Goal: Task Accomplishment & Management: Manage account settings

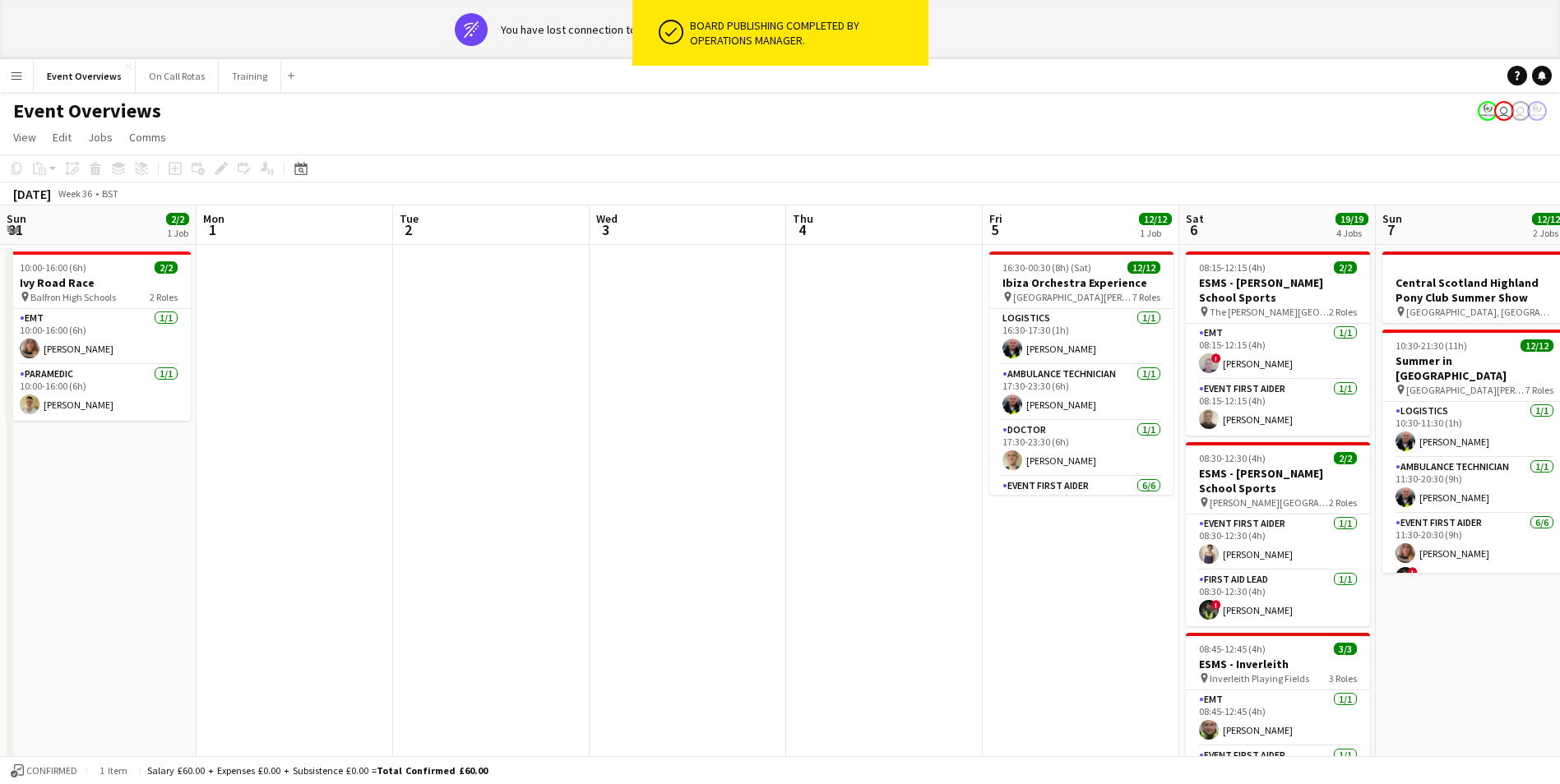
scroll to position [0, 566]
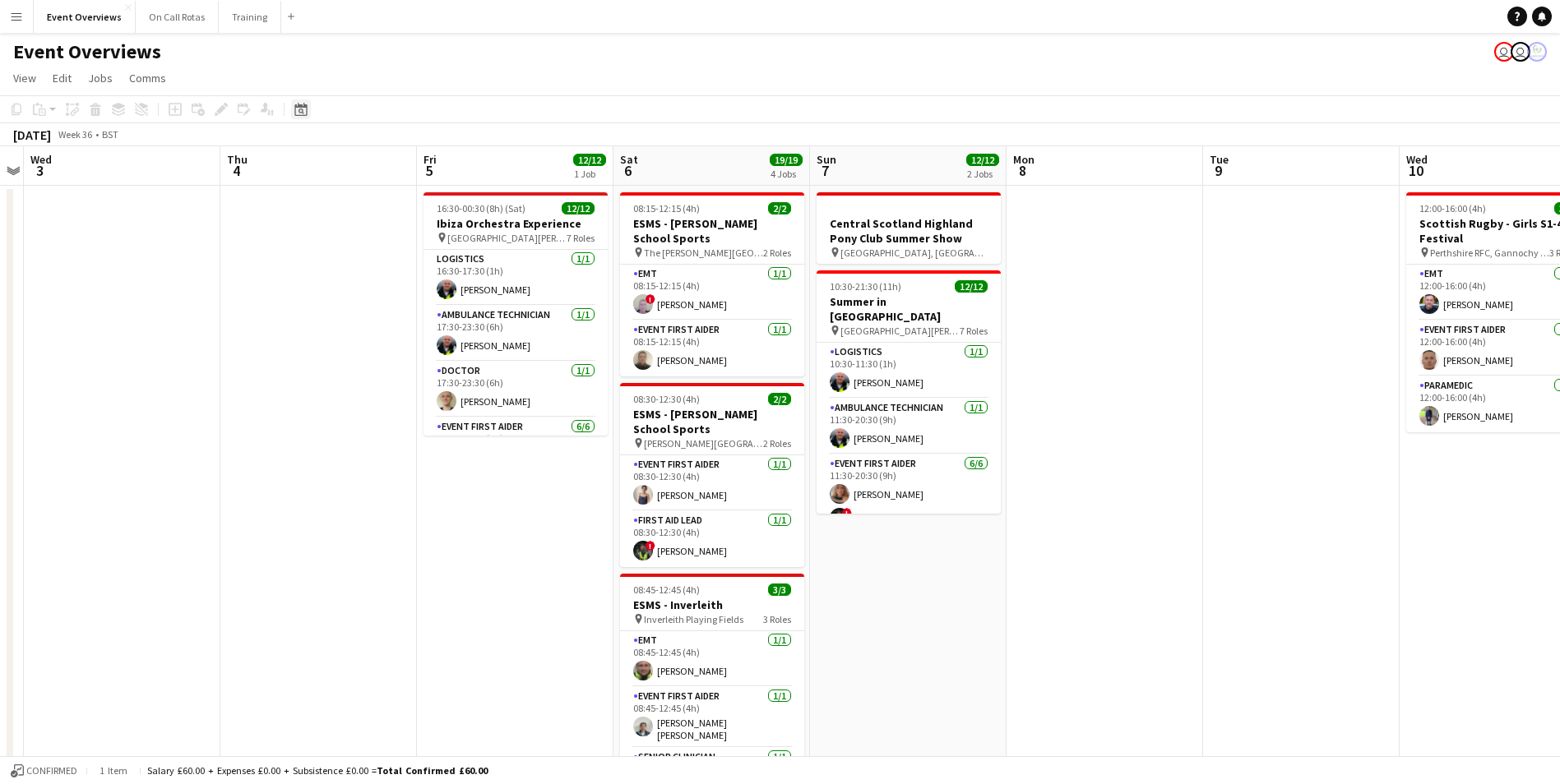
click at [306, 109] on icon "Date picker" at bounding box center [301, 109] width 13 height 13
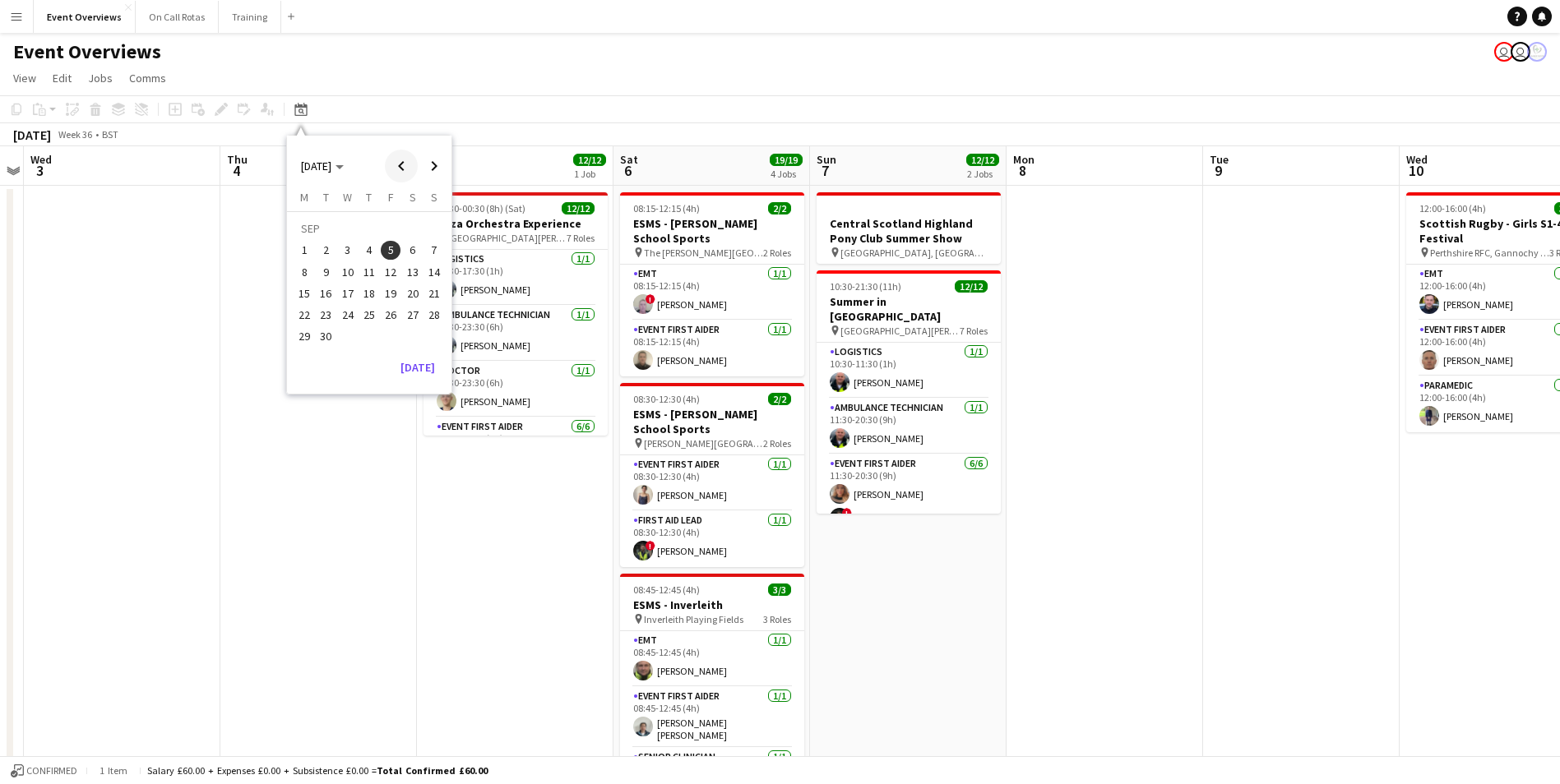
click at [402, 162] on span "Previous month" at bounding box center [401, 166] width 33 height 33
click at [312, 301] on span "18" at bounding box center [305, 298] width 20 height 20
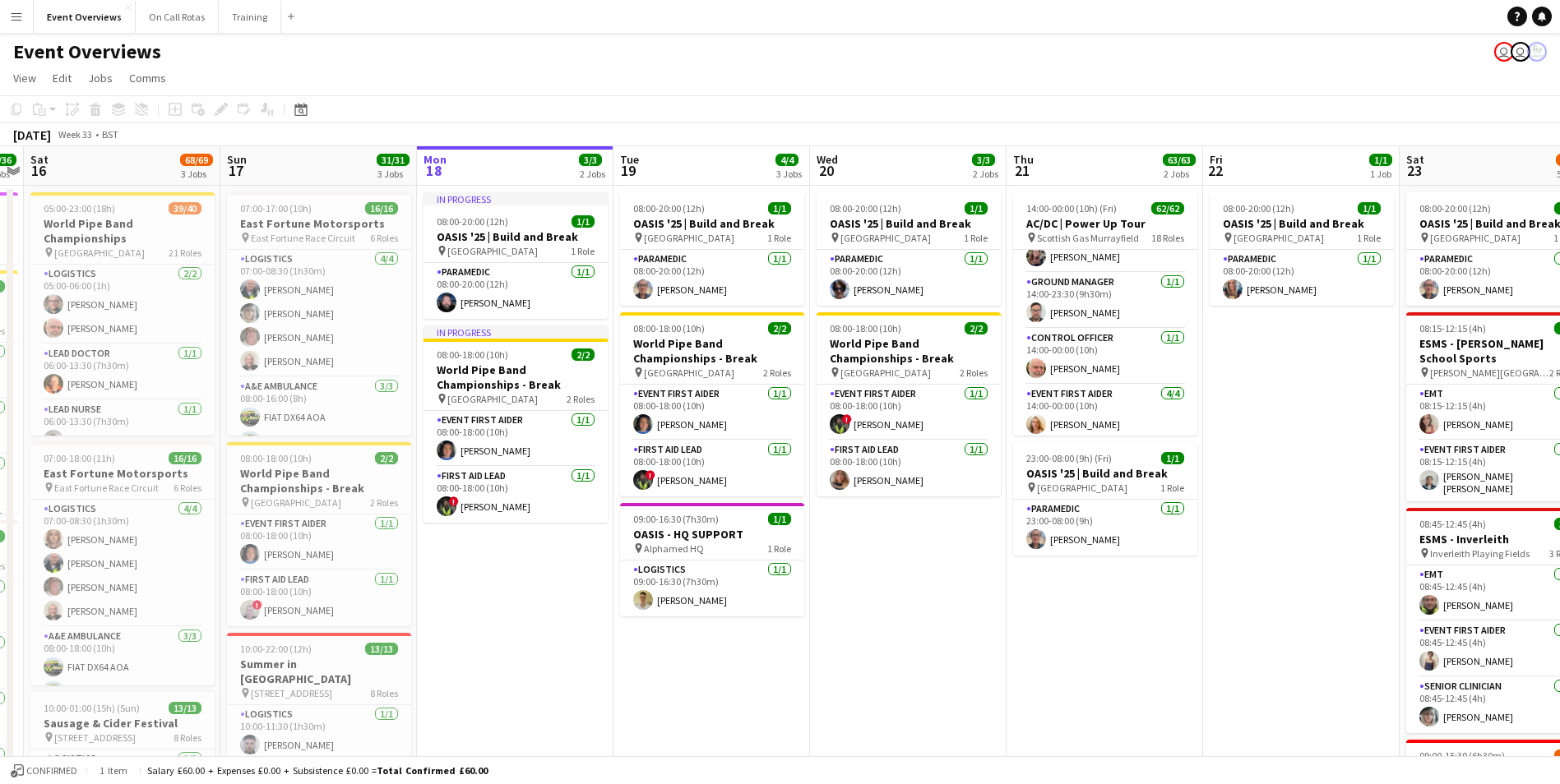
scroll to position [0, 0]
click at [1029, 286] on app-user-avatar at bounding box center [1036, 290] width 20 height 20
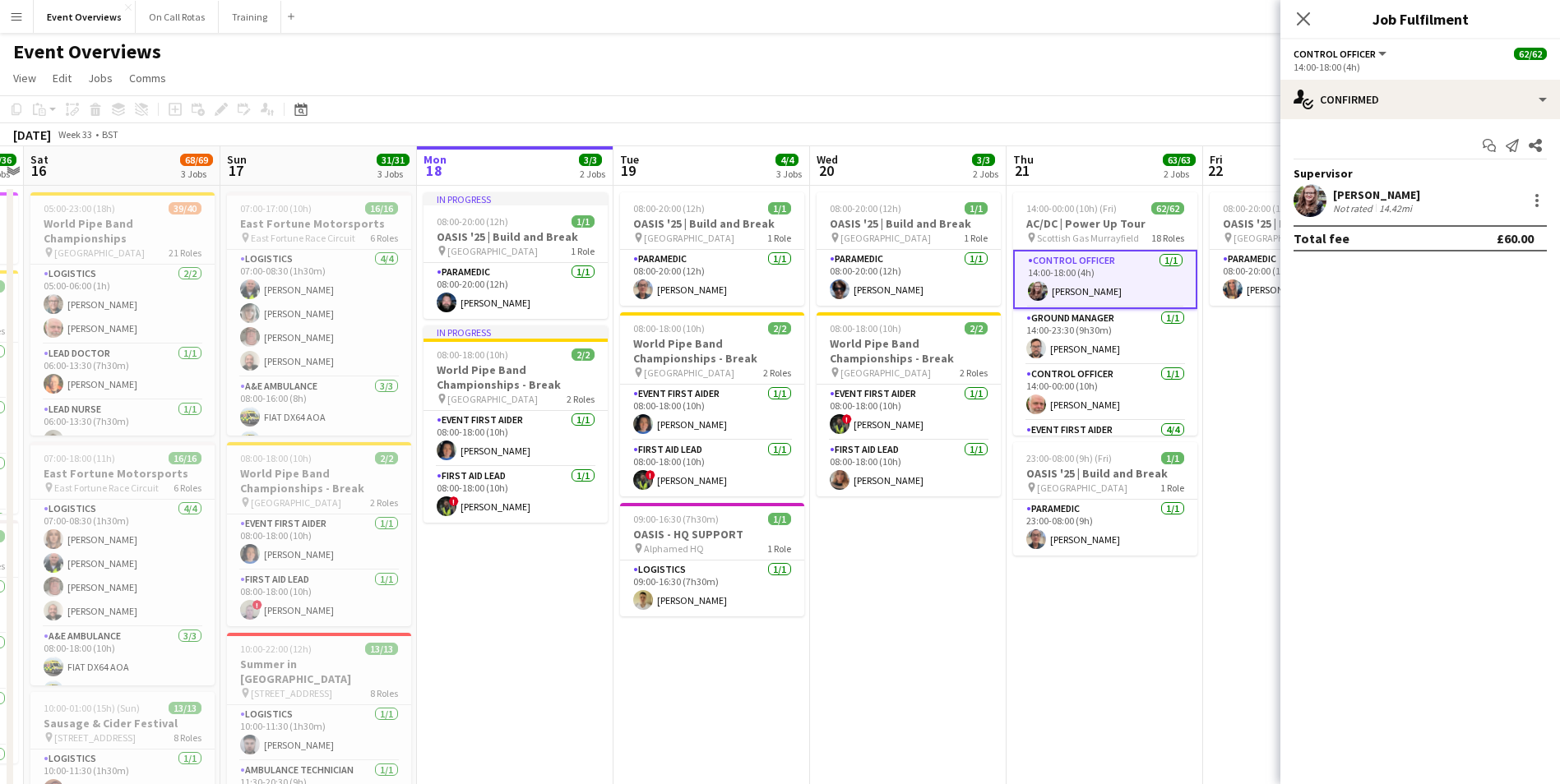
click at [1315, 203] on app-user-avatar at bounding box center [1309, 200] width 33 height 33
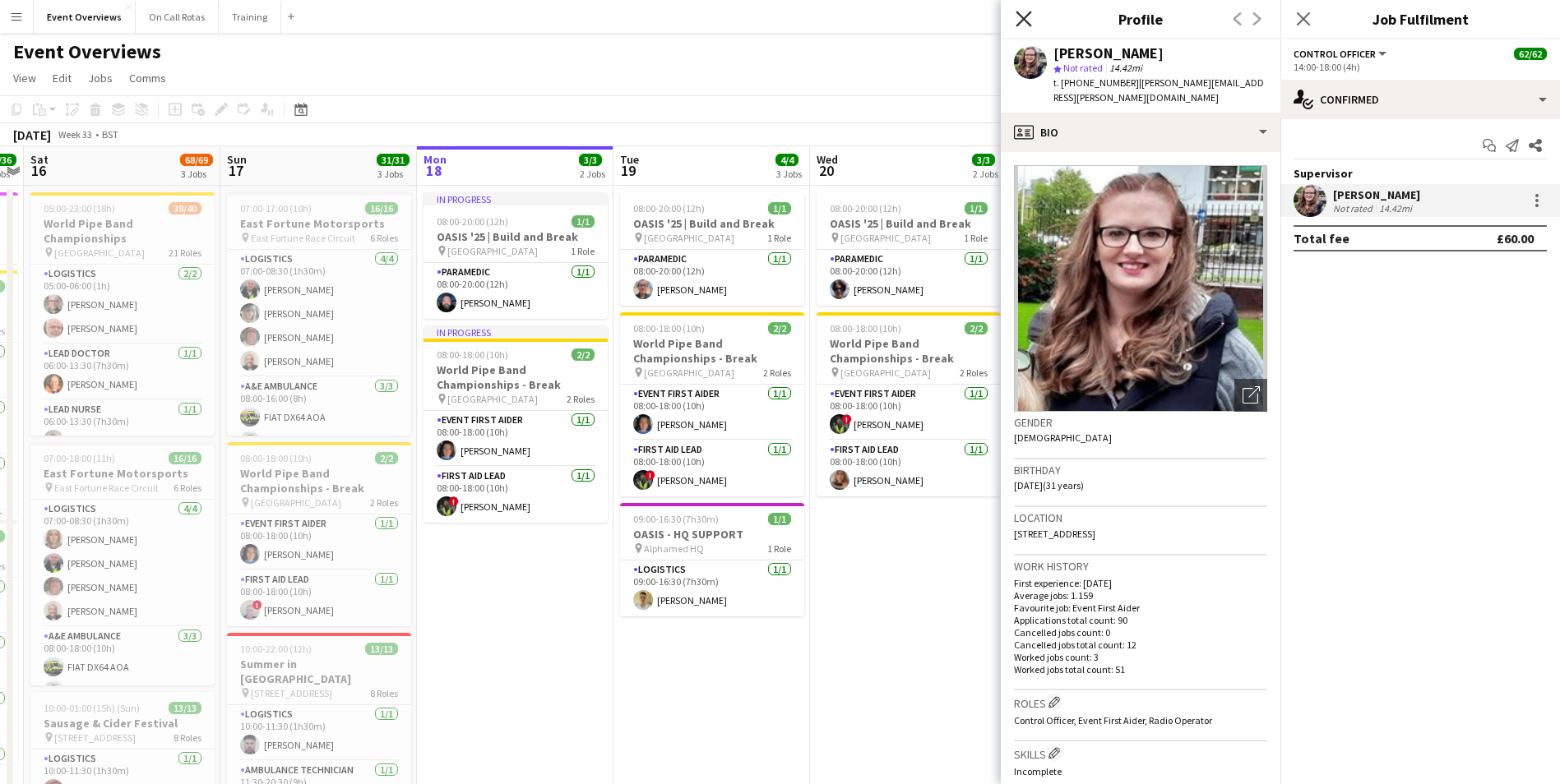
click at [1026, 21] on icon at bounding box center [1023, 19] width 16 height 16
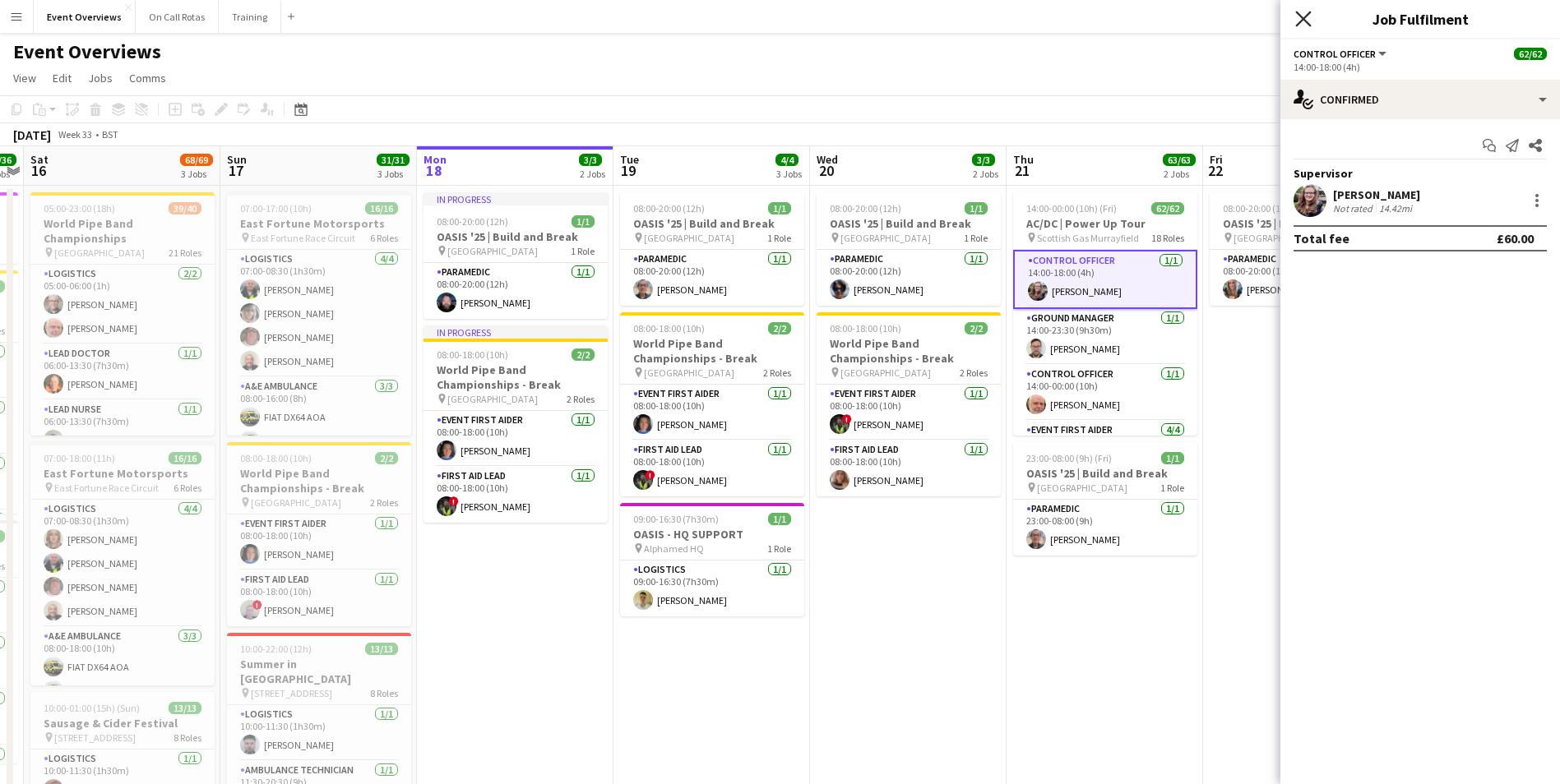
click at [1300, 19] on icon "Close pop-in" at bounding box center [1303, 19] width 16 height 16
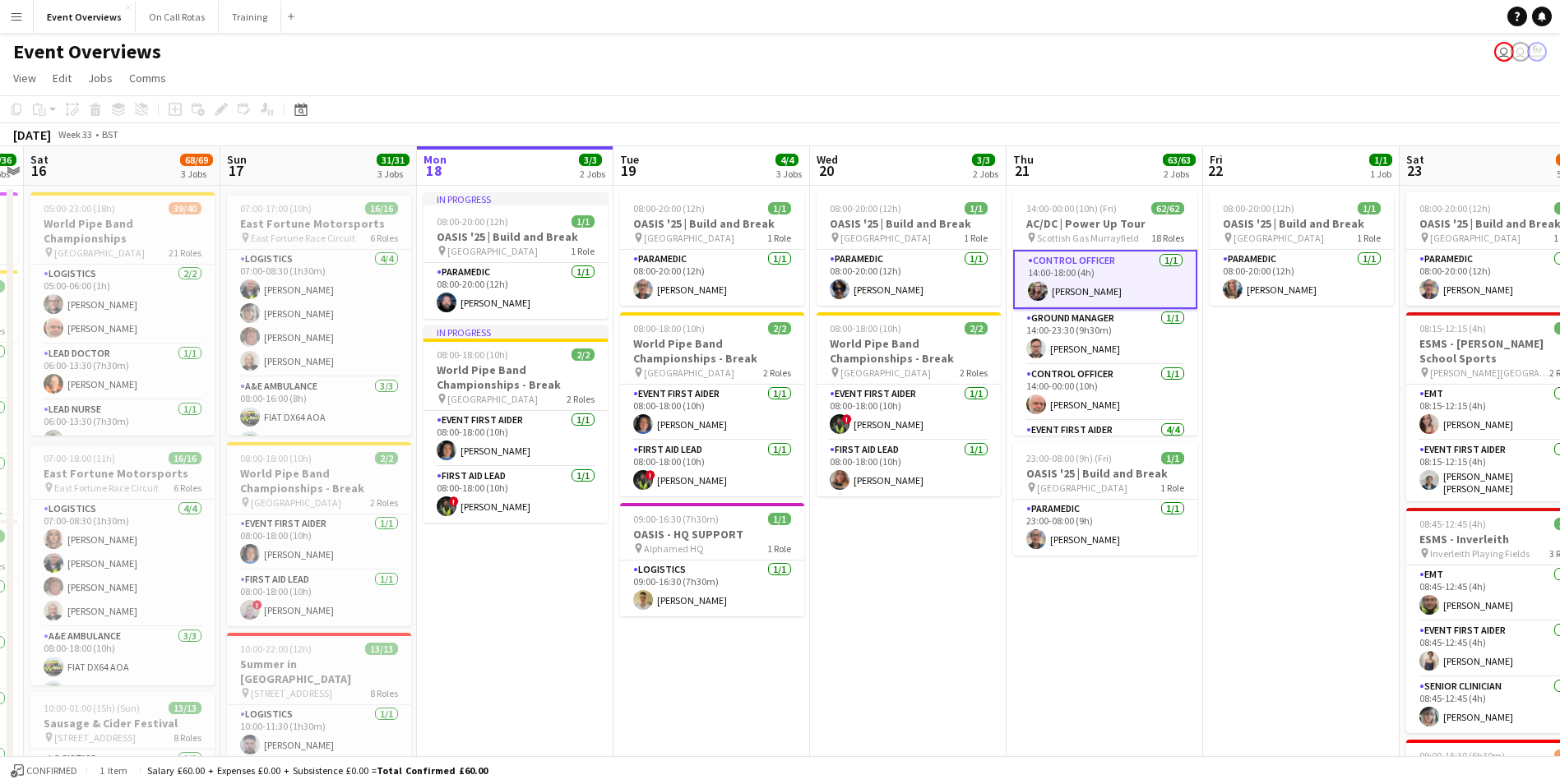
click at [958, 640] on app-date-cell "08:00-20:00 (12h) 1/1 OASIS '25 | Build and Break pin Murrayfield Stadium 1 Rol…" at bounding box center [907, 686] width 197 height 1002
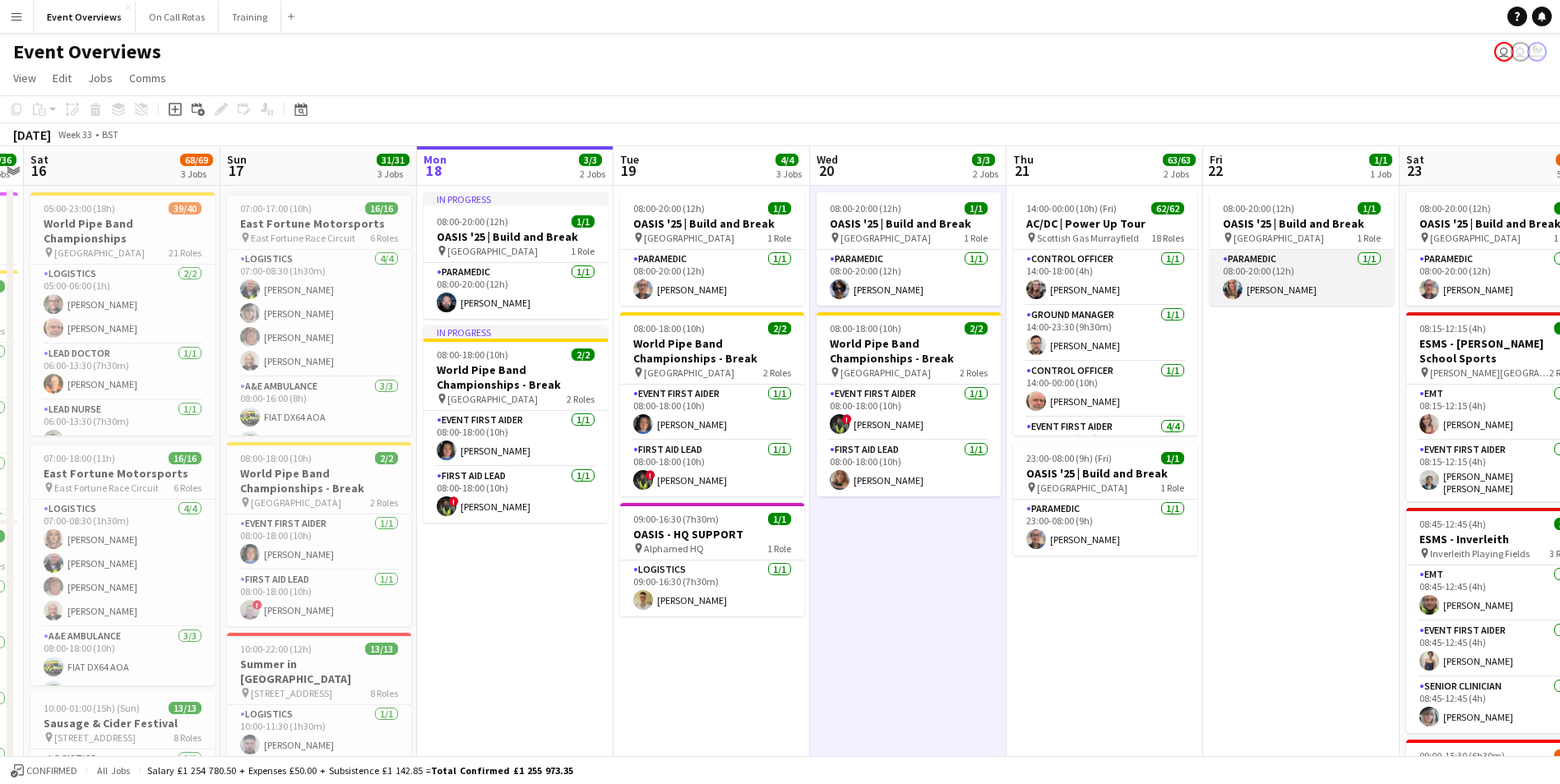
click at [1232, 298] on app-user-avatar at bounding box center [1232, 290] width 20 height 20
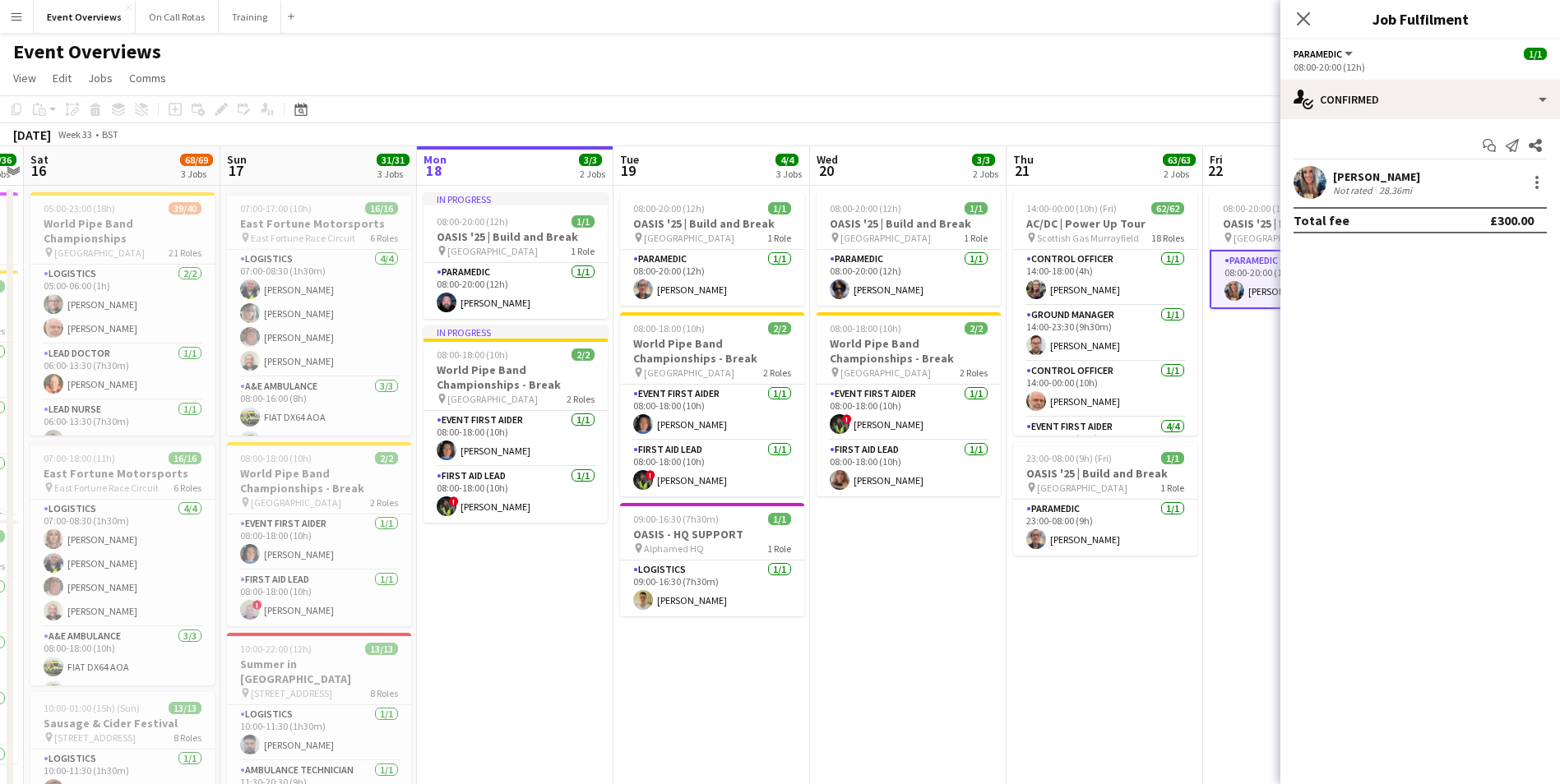
click at [1305, 186] on app-user-avatar at bounding box center [1309, 182] width 33 height 33
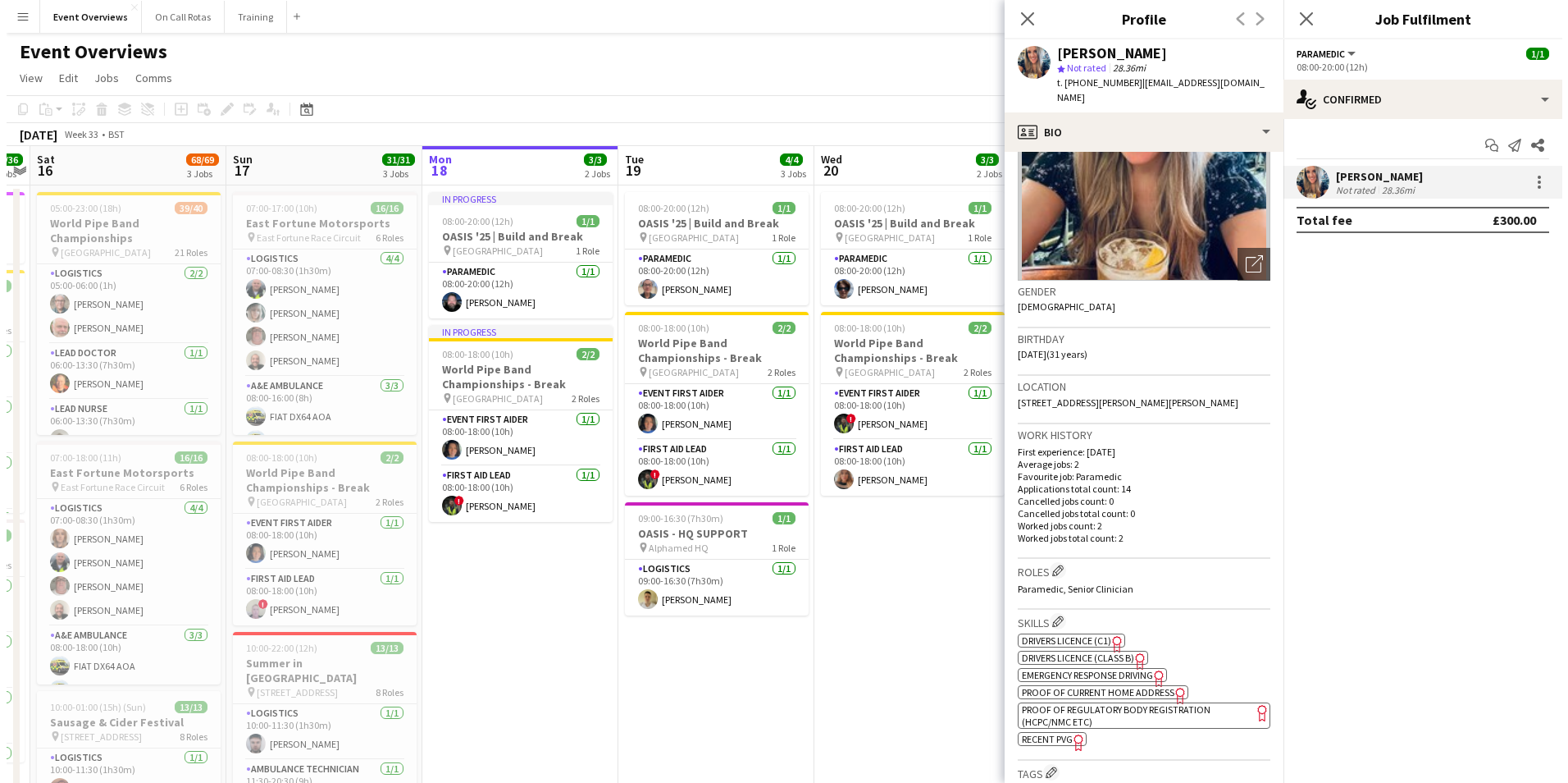
scroll to position [328, 0]
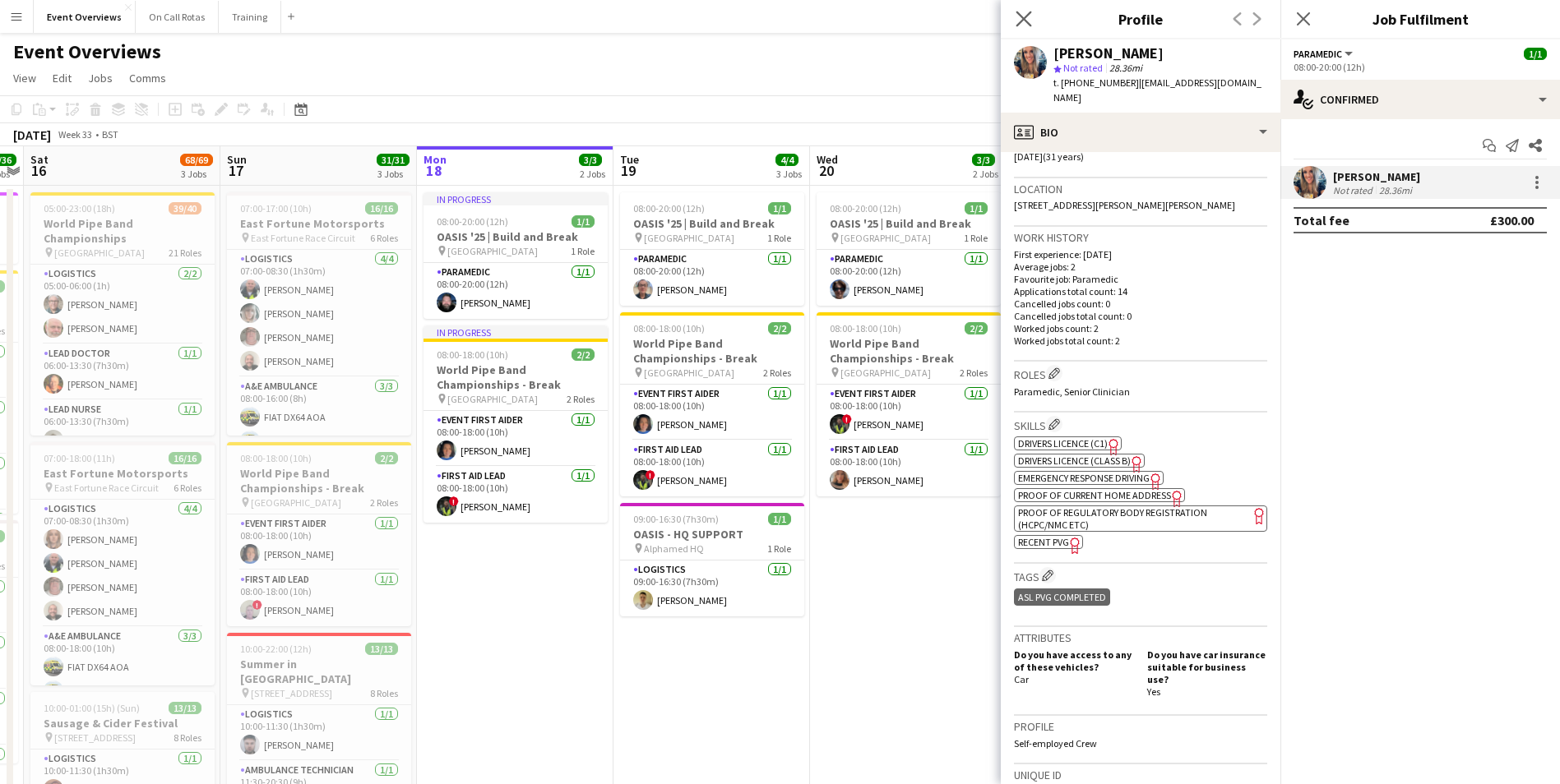
click at [1018, 27] on app-icon "Close pop-in" at bounding box center [1024, 19] width 24 height 24
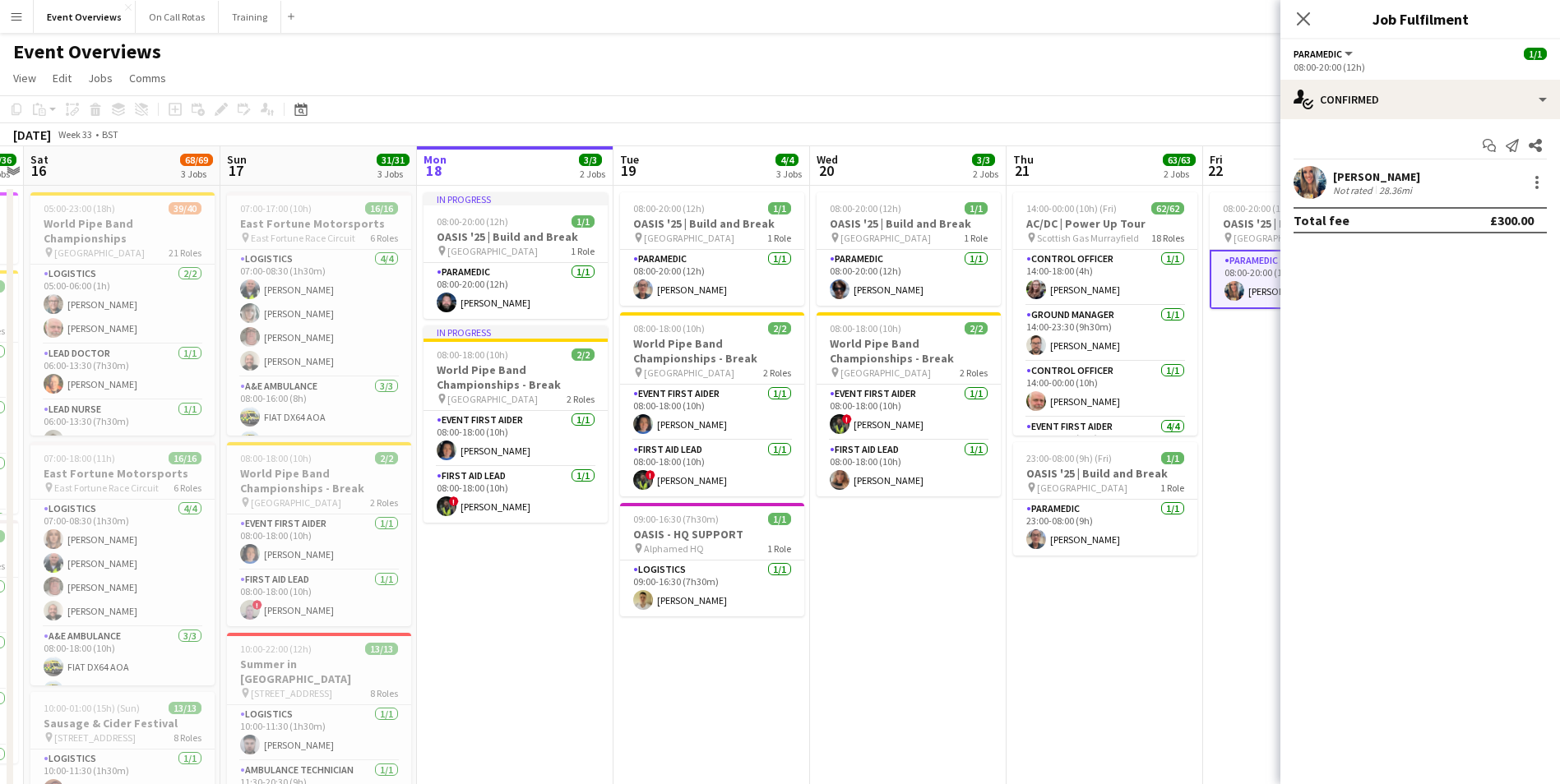
click at [1301, 10] on app-icon "Close pop-in" at bounding box center [1303, 19] width 20 height 20
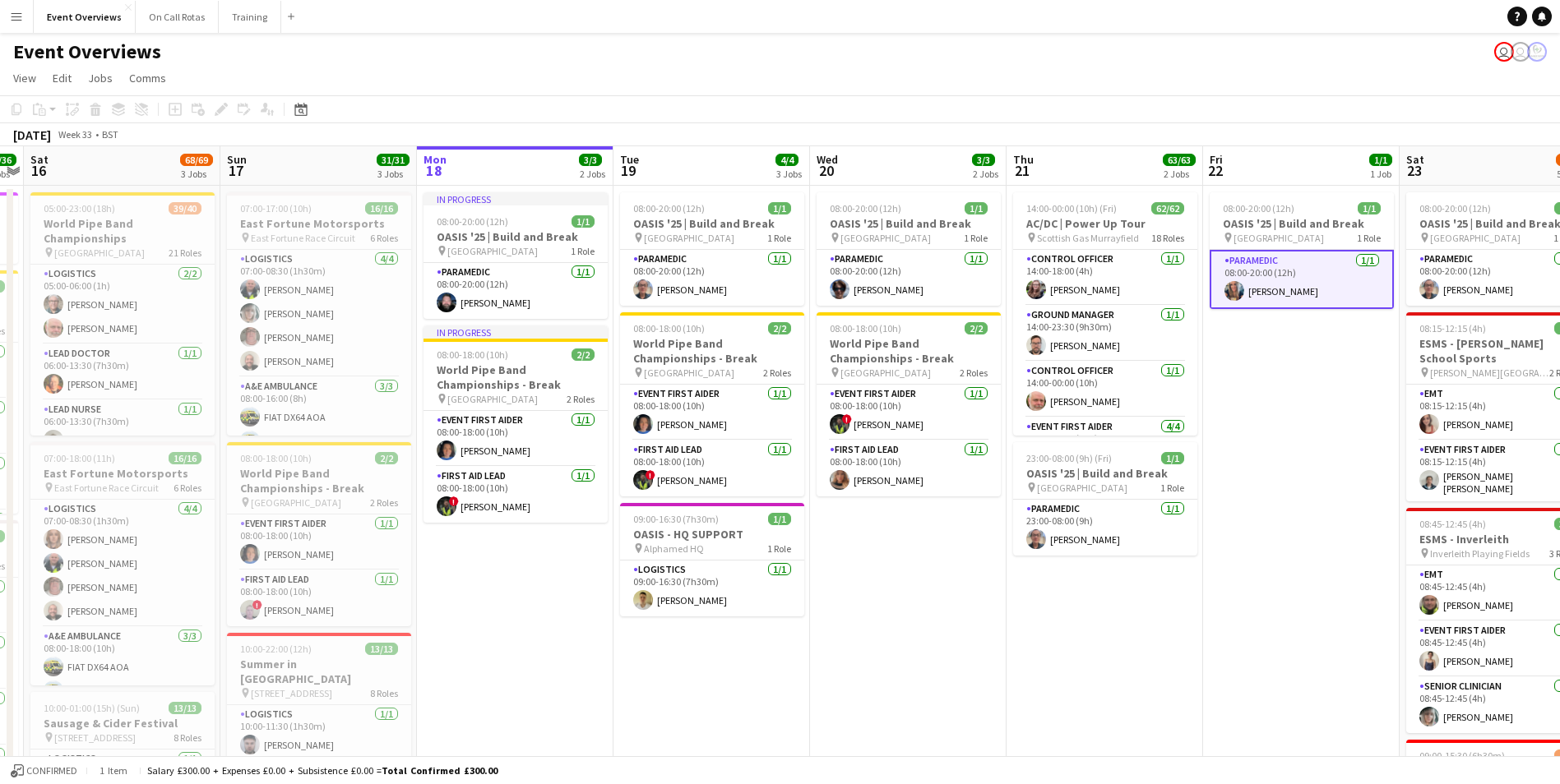
click at [23, 16] on button "Menu" at bounding box center [16, 16] width 33 height 33
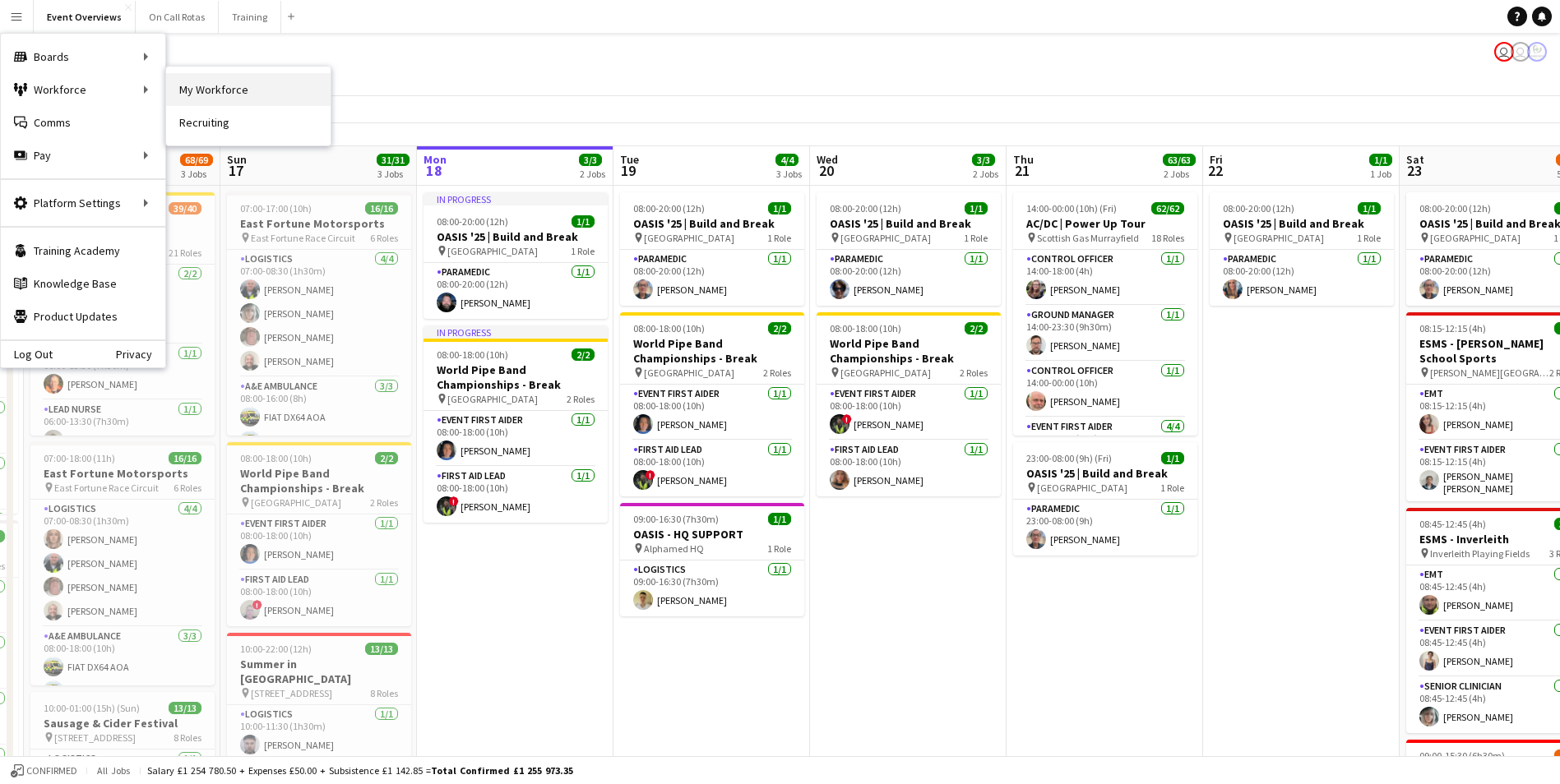
click at [185, 81] on link "My Workforce" at bounding box center [248, 89] width 165 height 33
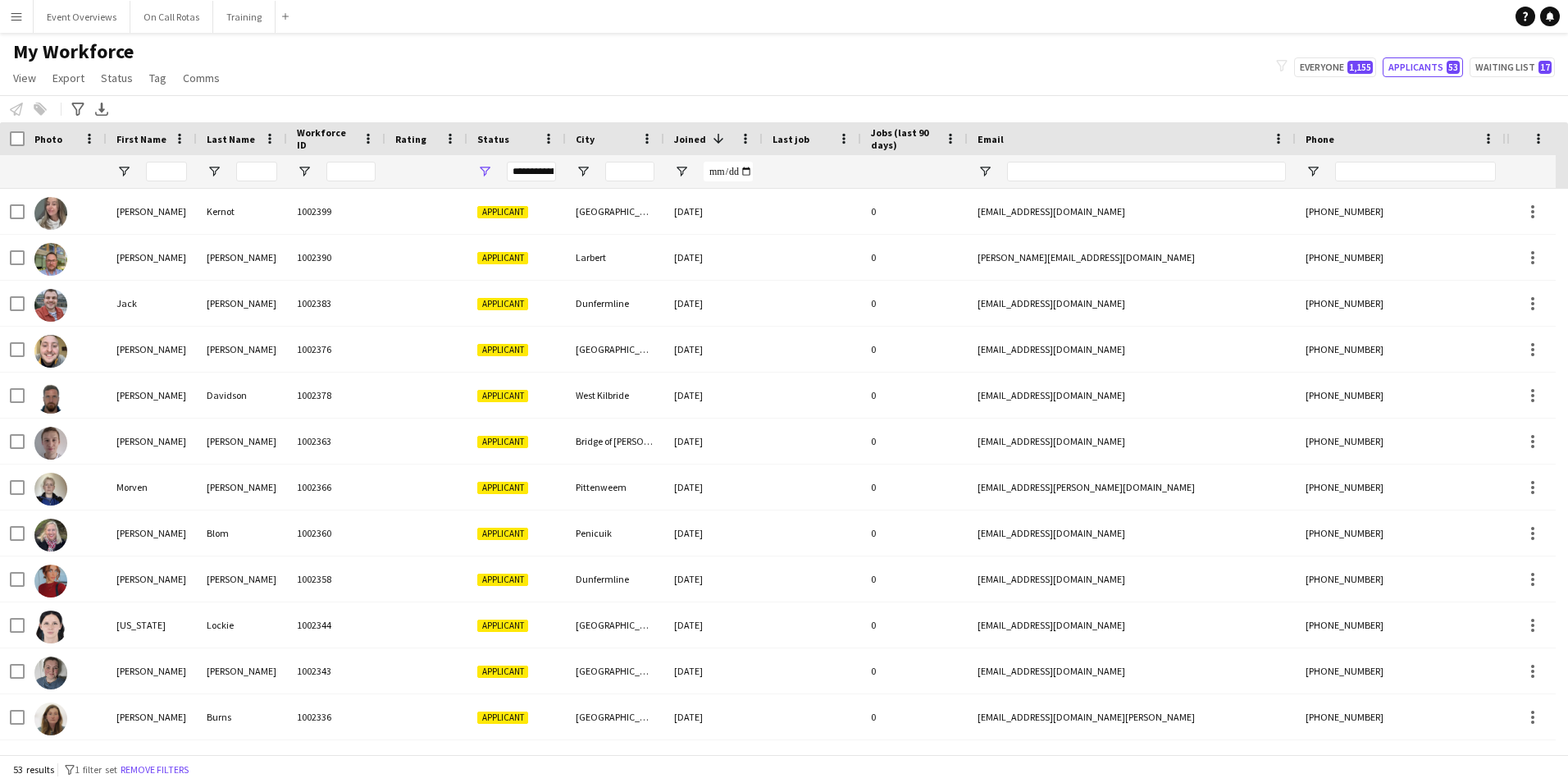
click at [13, 16] on app-icon "Menu" at bounding box center [16, 16] width 13 height 13
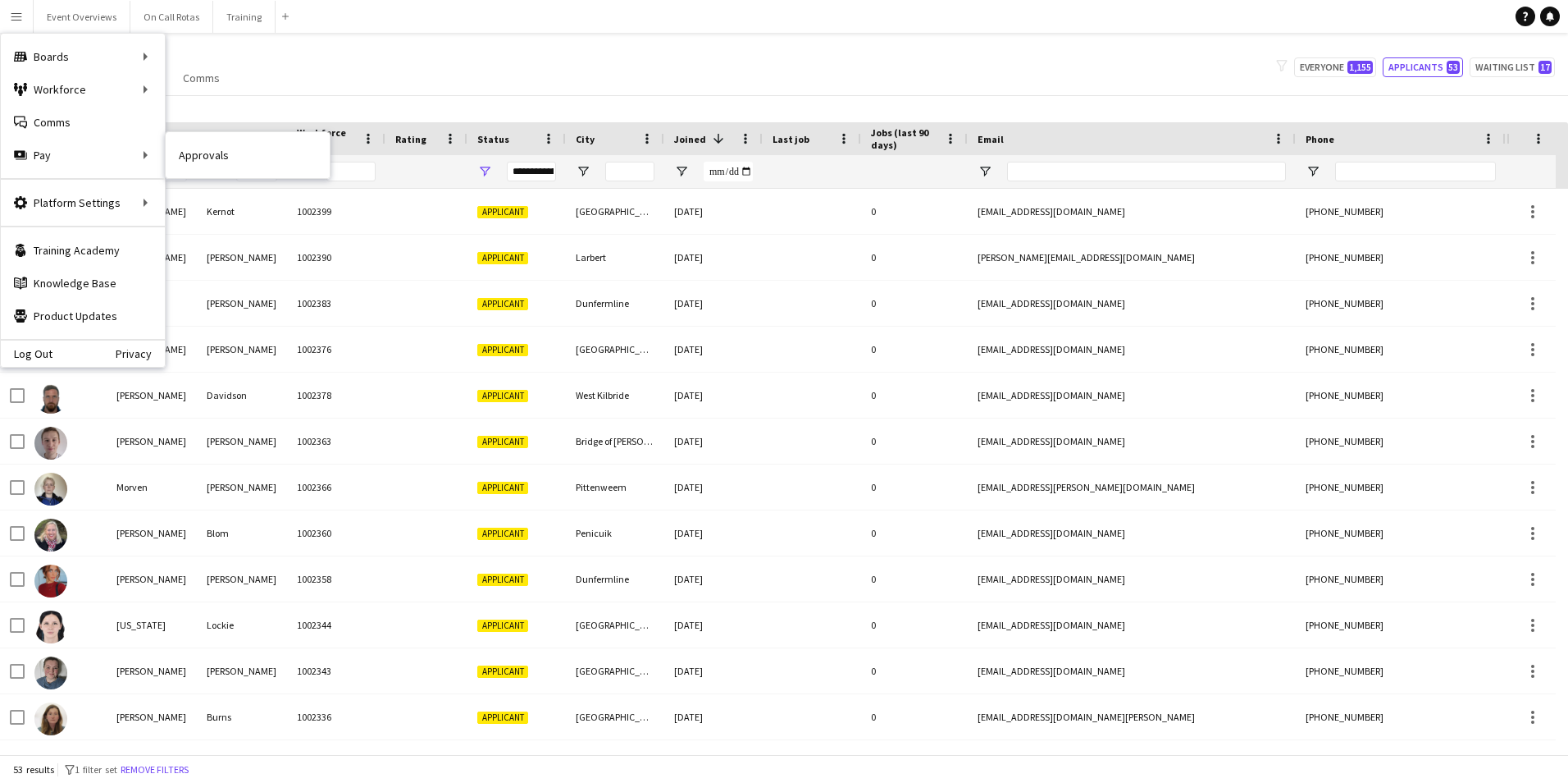
click at [183, 156] on link "Approvals" at bounding box center [247, 155] width 164 height 33
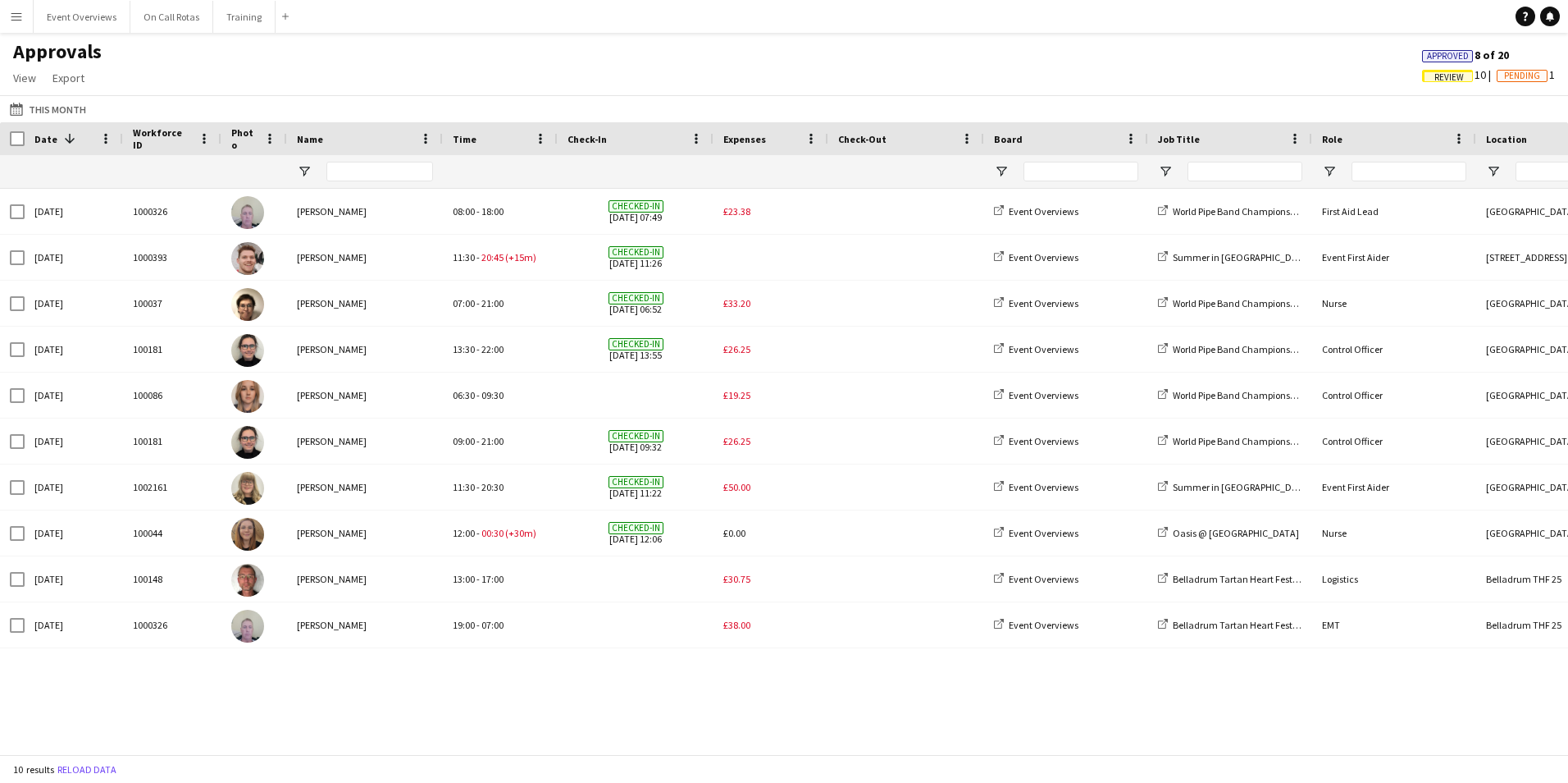
click at [15, 18] on app-icon "Menu" at bounding box center [16, 16] width 13 height 13
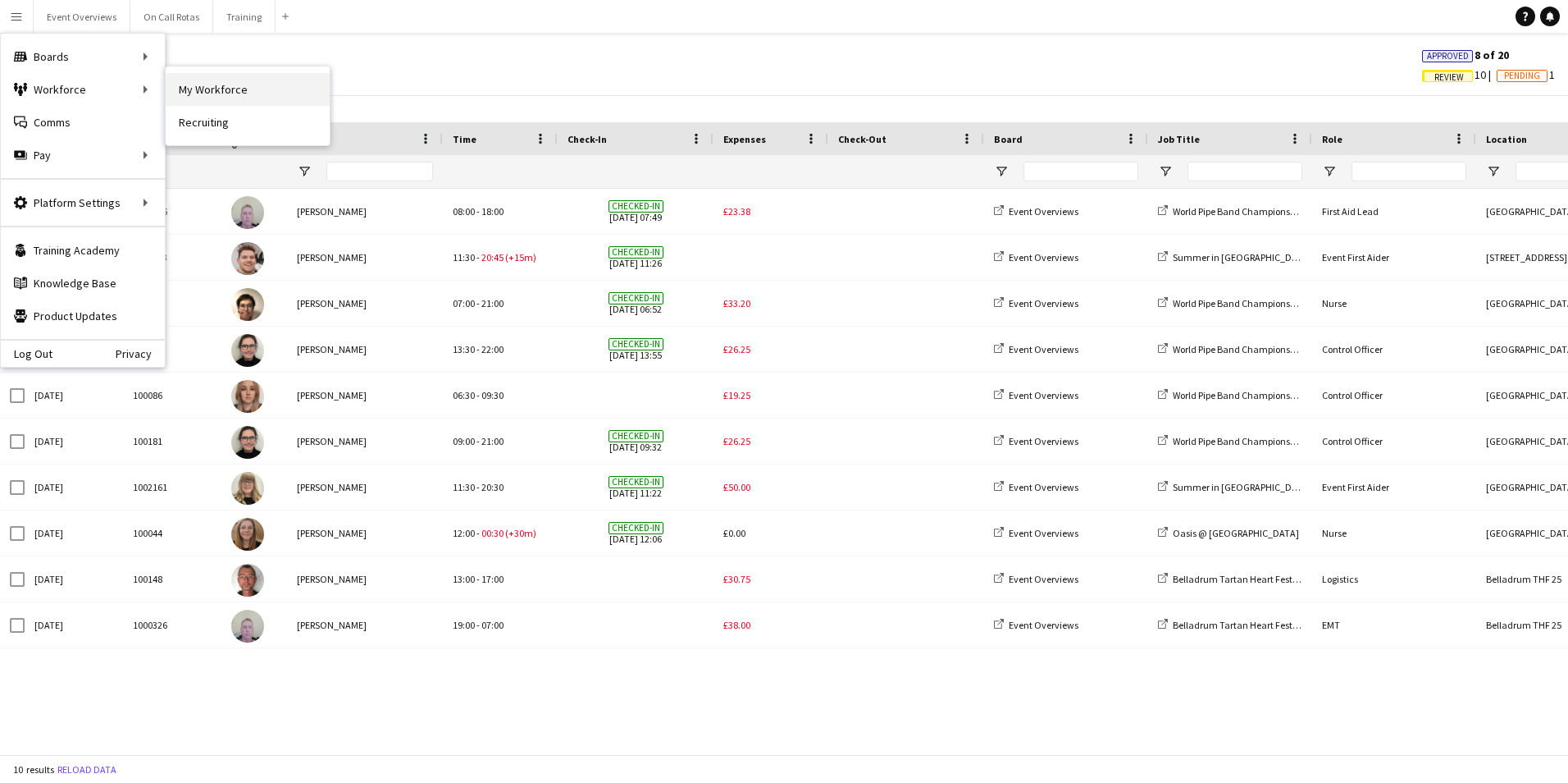
click at [183, 91] on link "My Workforce" at bounding box center [247, 89] width 164 height 33
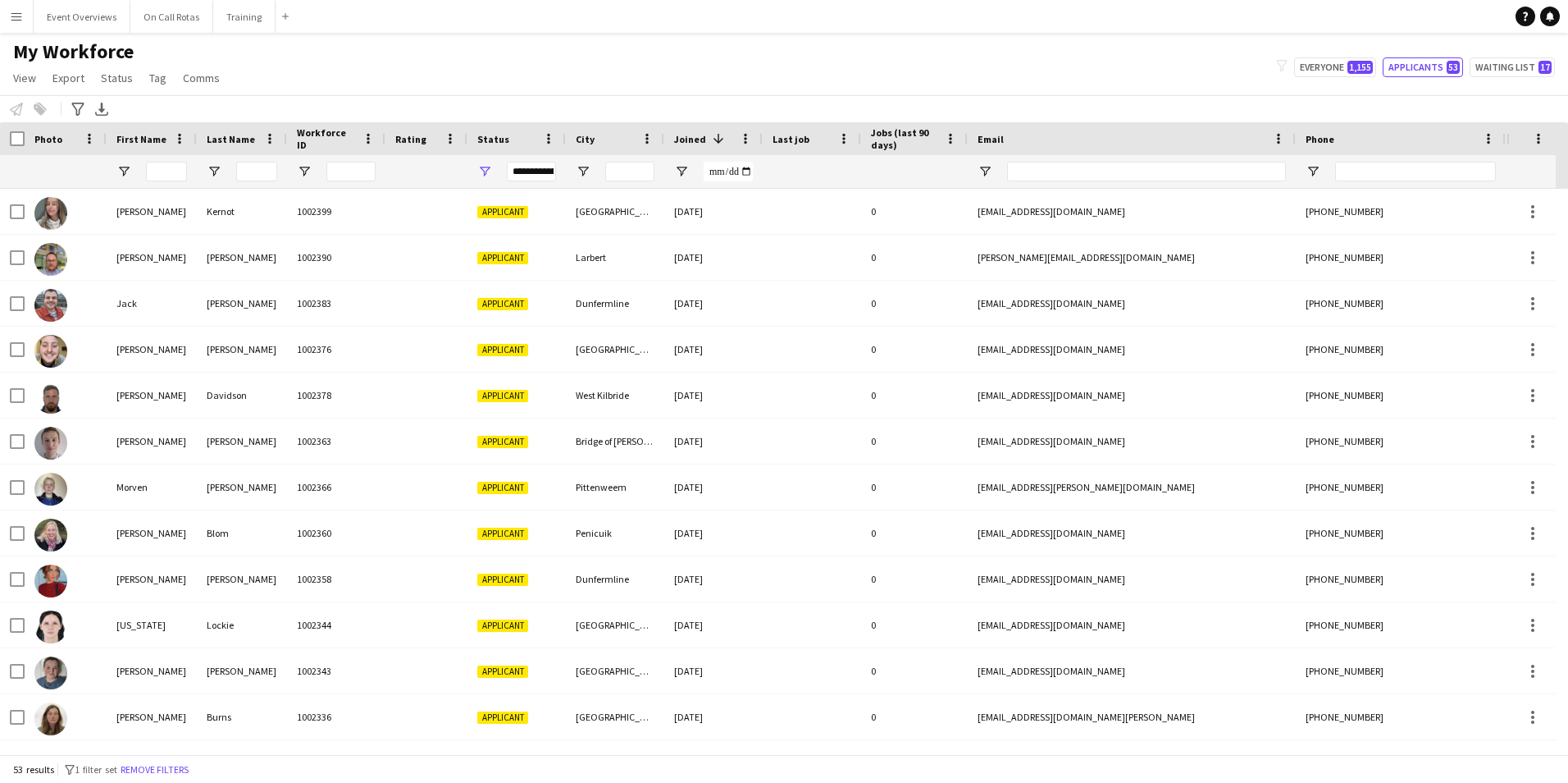
click at [17, 20] on app-icon "Menu" at bounding box center [16, 16] width 13 height 13
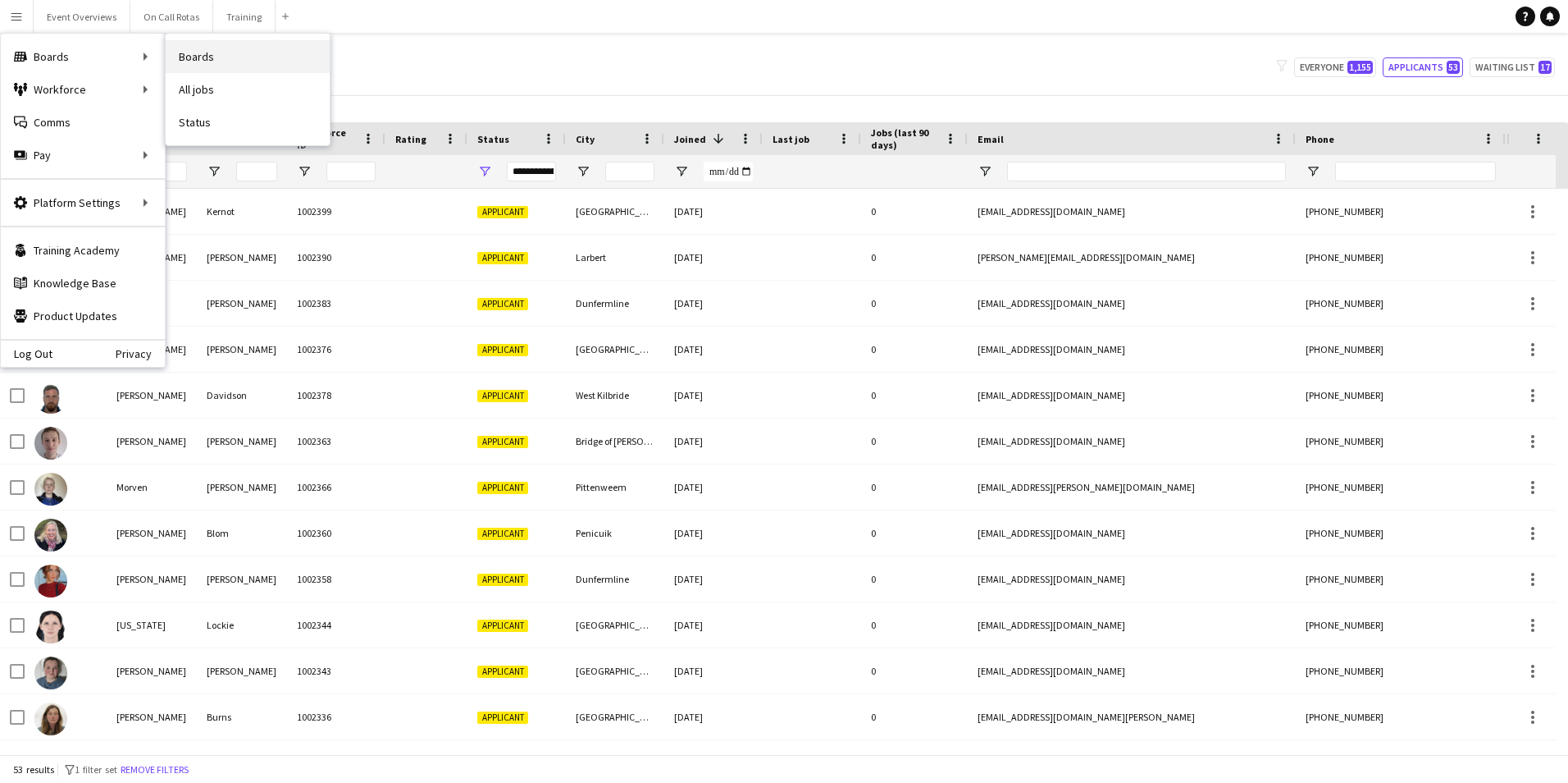
click at [178, 54] on link "Boards" at bounding box center [247, 56] width 164 height 33
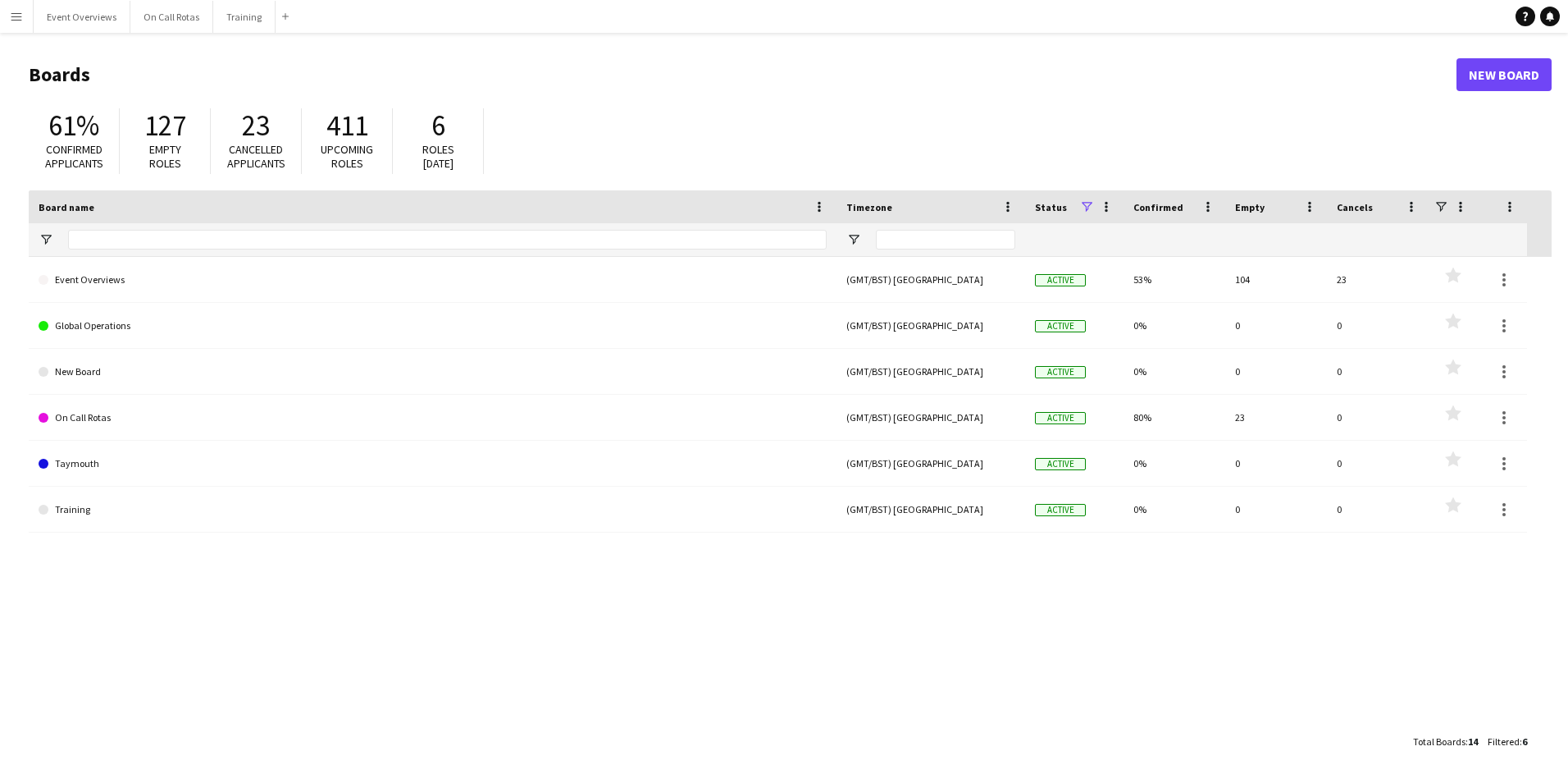
click at [10, 18] on button "Menu" at bounding box center [16, 16] width 33 height 33
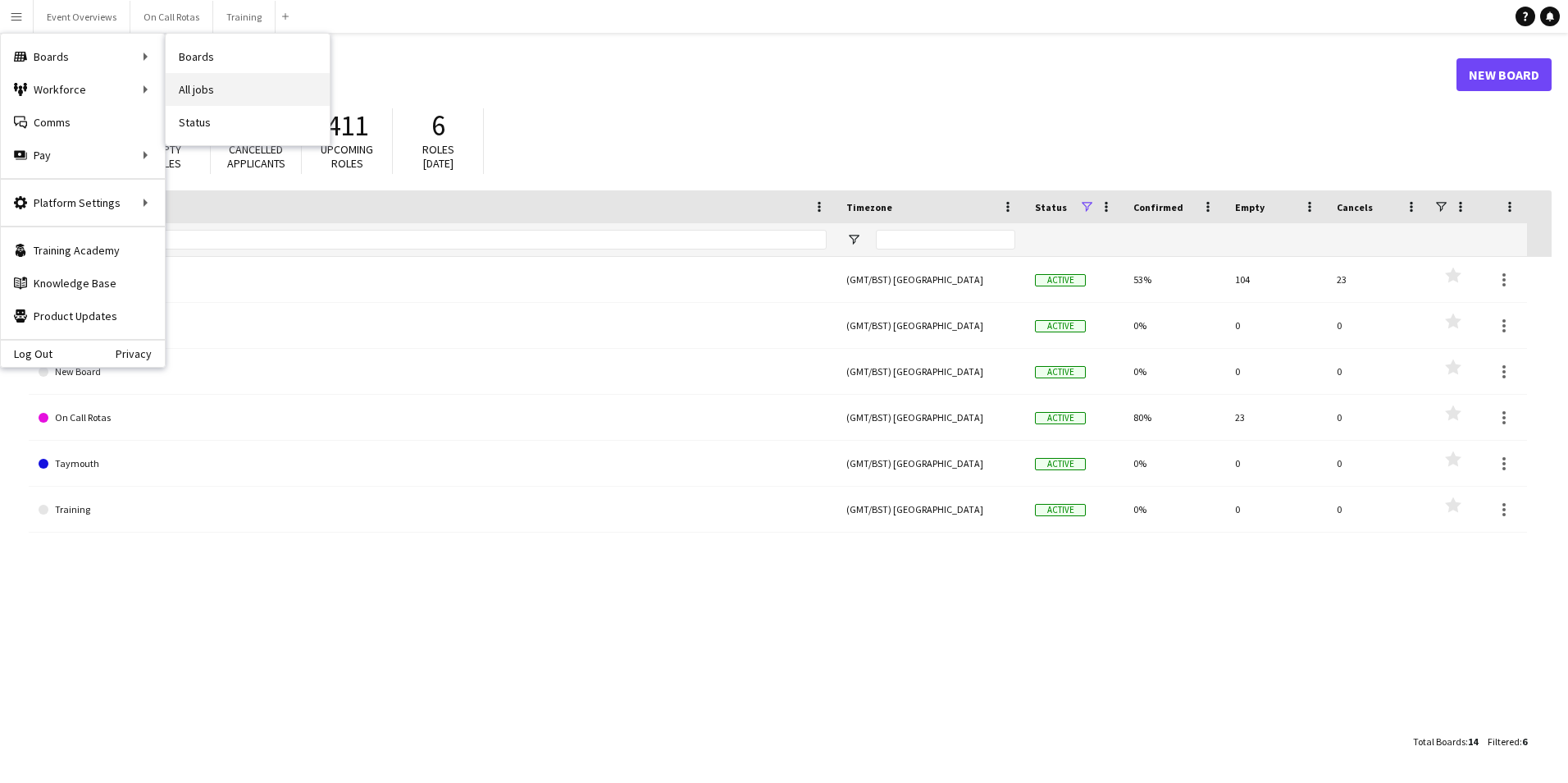
click at [201, 83] on link "All jobs" at bounding box center [247, 89] width 164 height 33
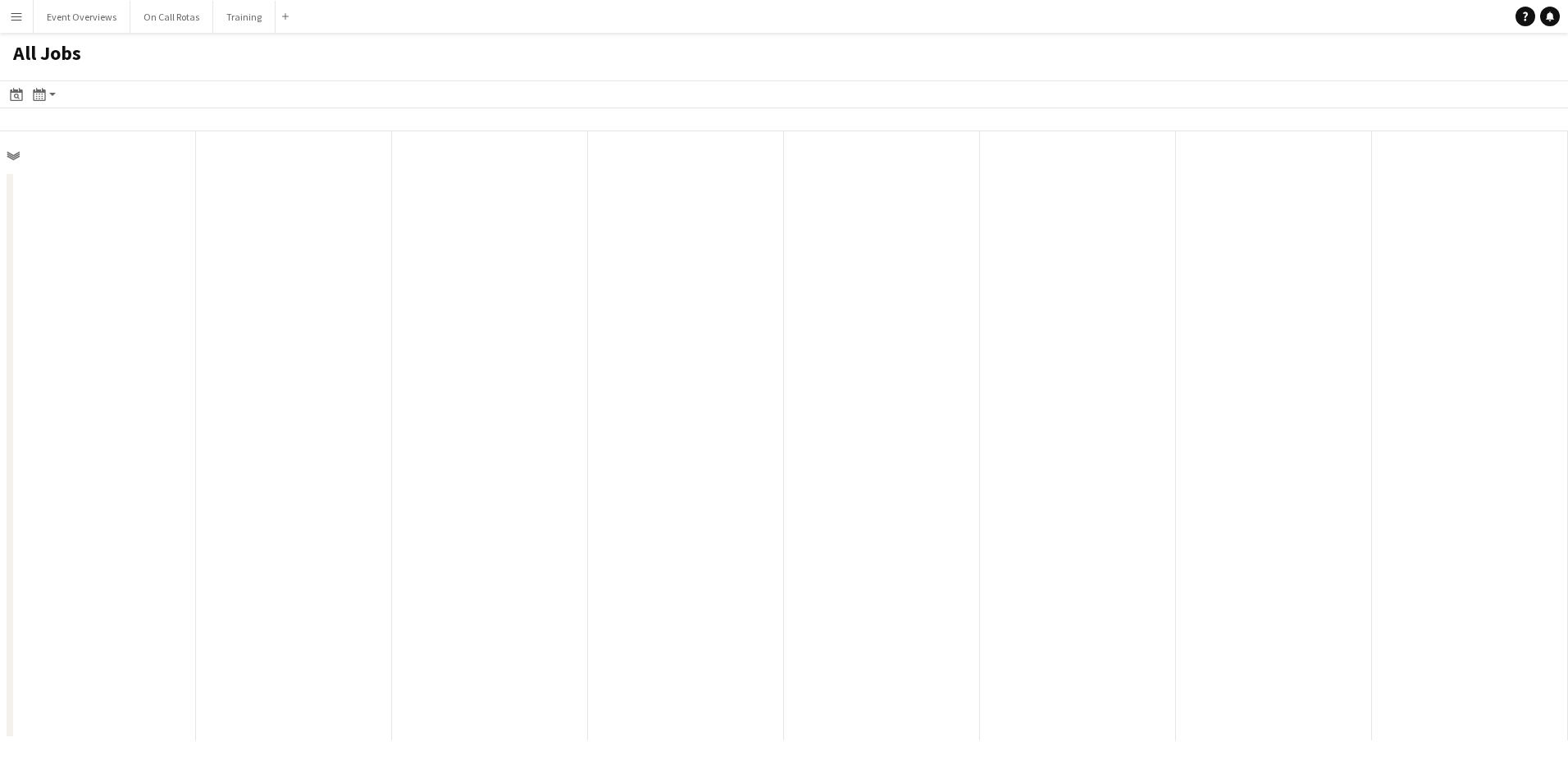
scroll to position [0, 392]
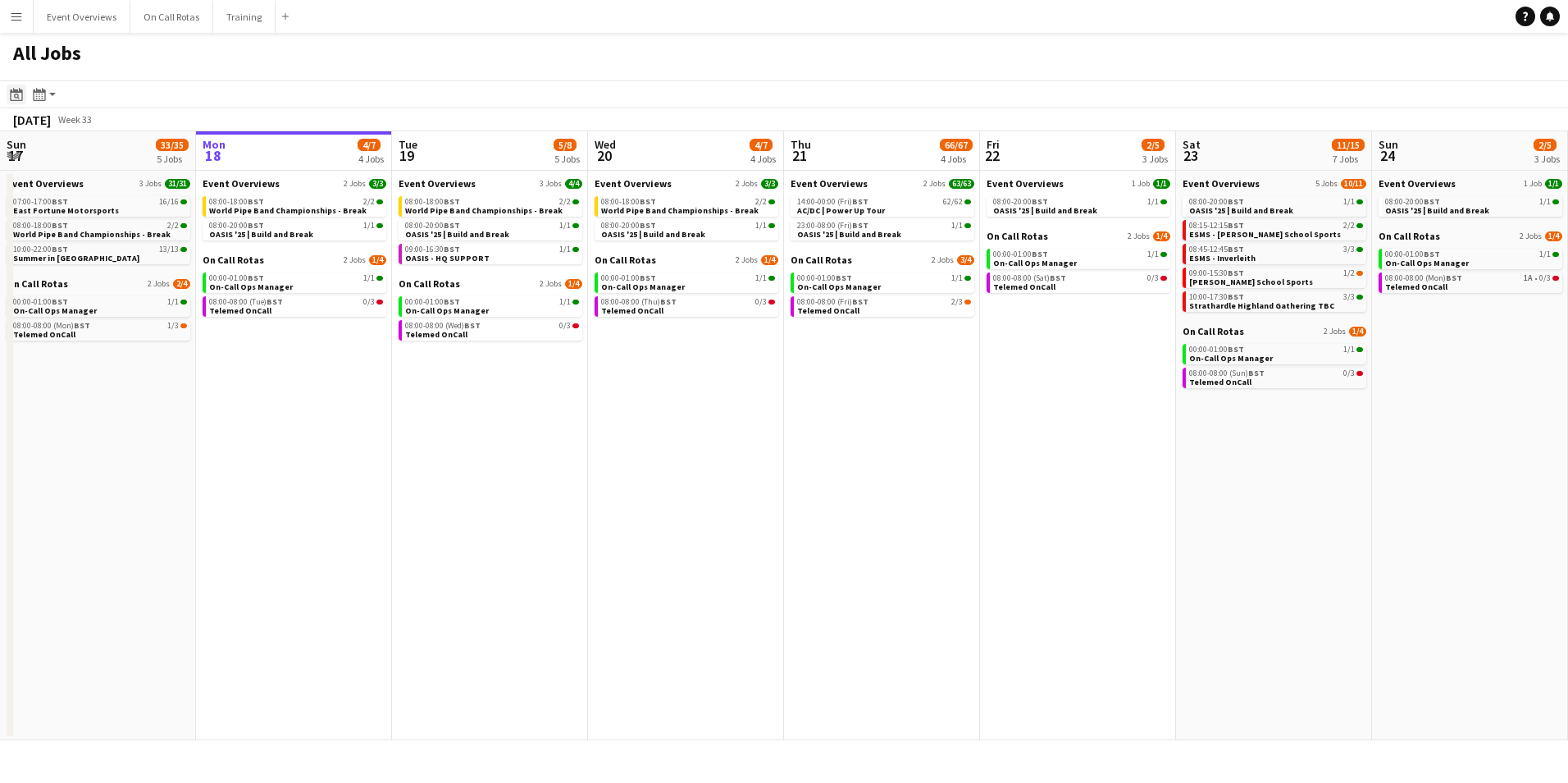
click at [10, 92] on icon "Date picker" at bounding box center [16, 94] width 13 height 13
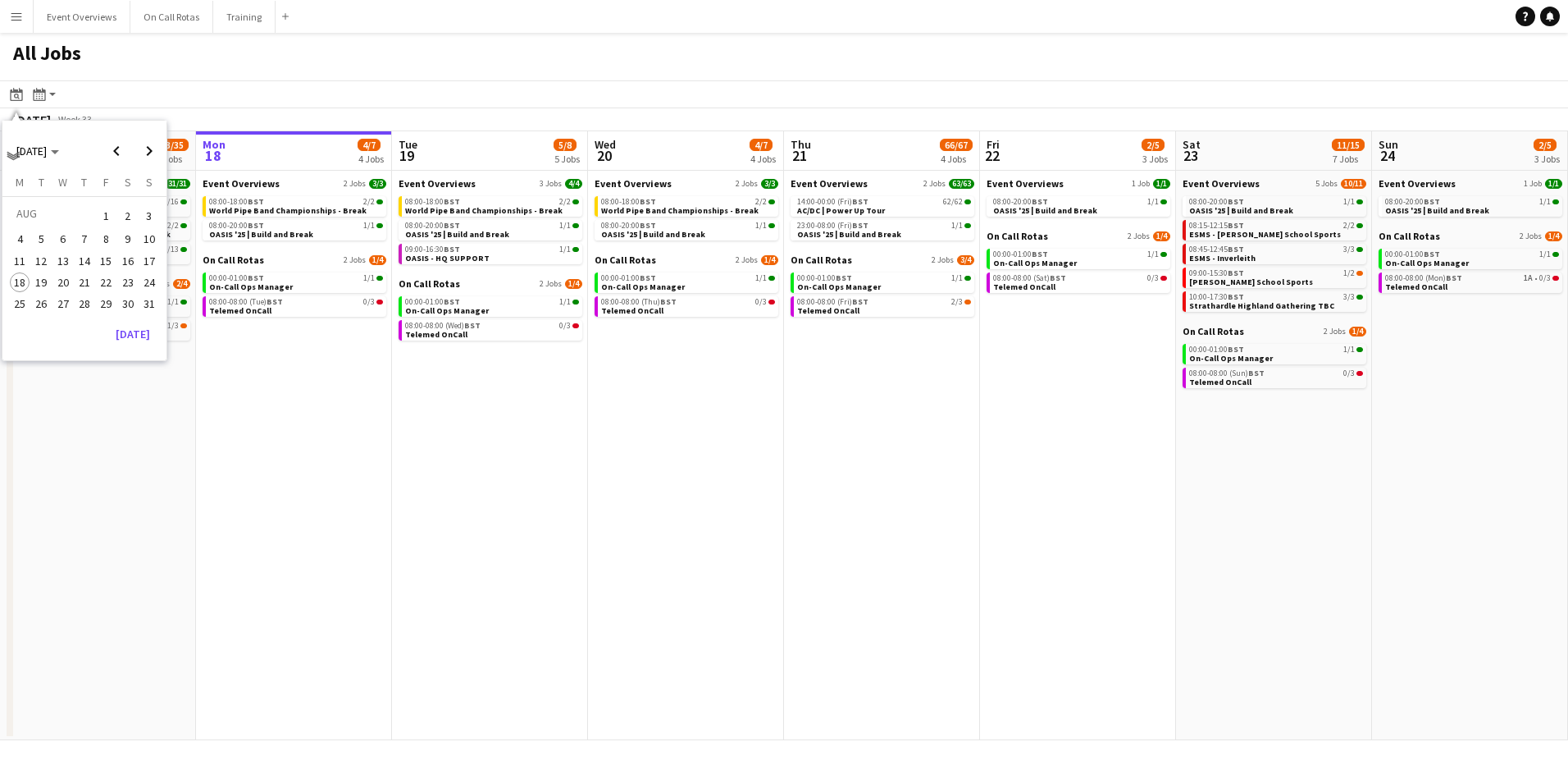
click at [155, 299] on span "31" at bounding box center [150, 304] width 20 height 20
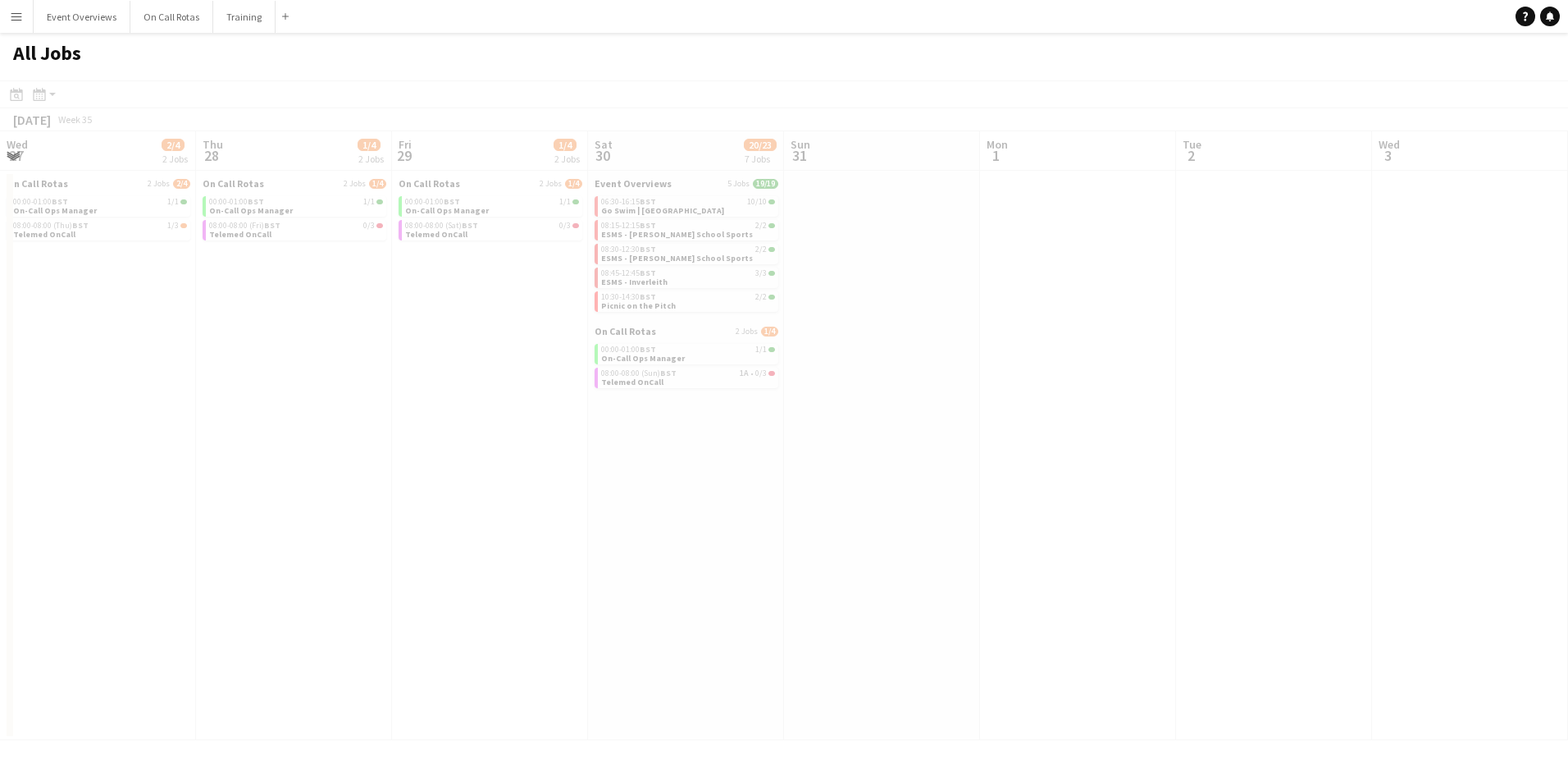
scroll to position [0, 564]
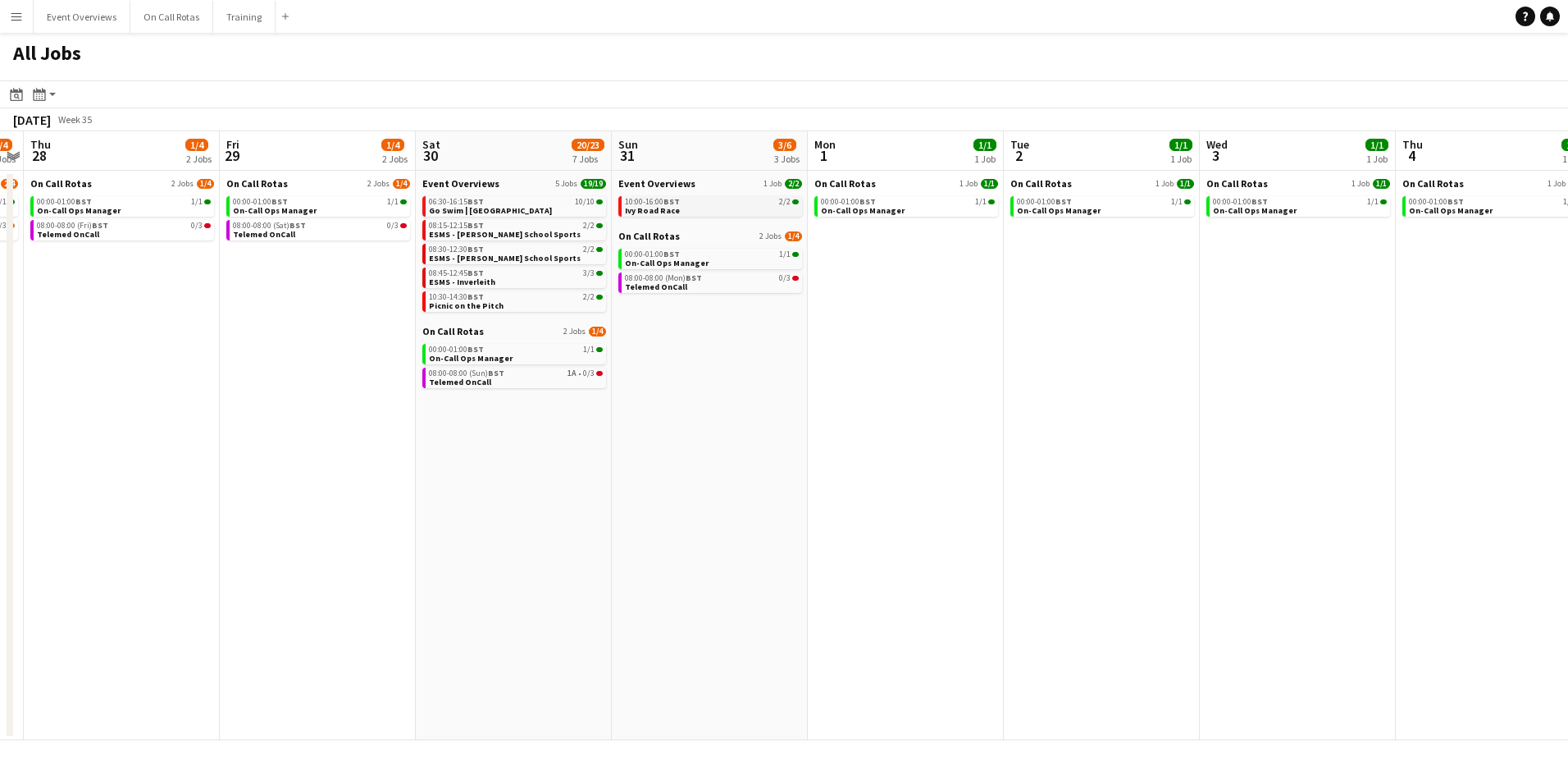
click at [699, 201] on div "10:00-16:00 BST 2/2" at bounding box center [712, 201] width 173 height 8
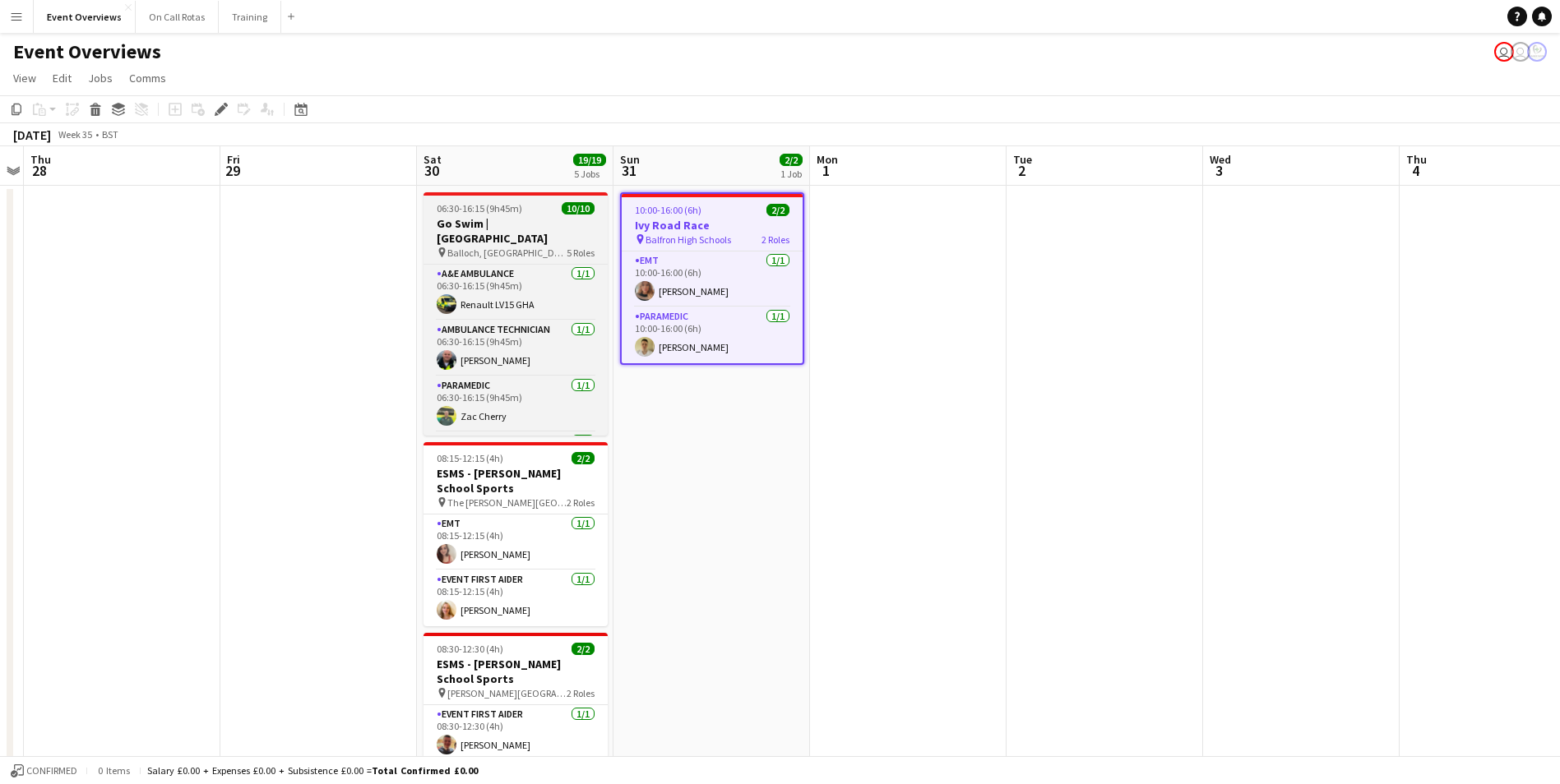
click at [496, 204] on span "06:30-16:15 (9h45m)" at bounding box center [480, 208] width 86 height 12
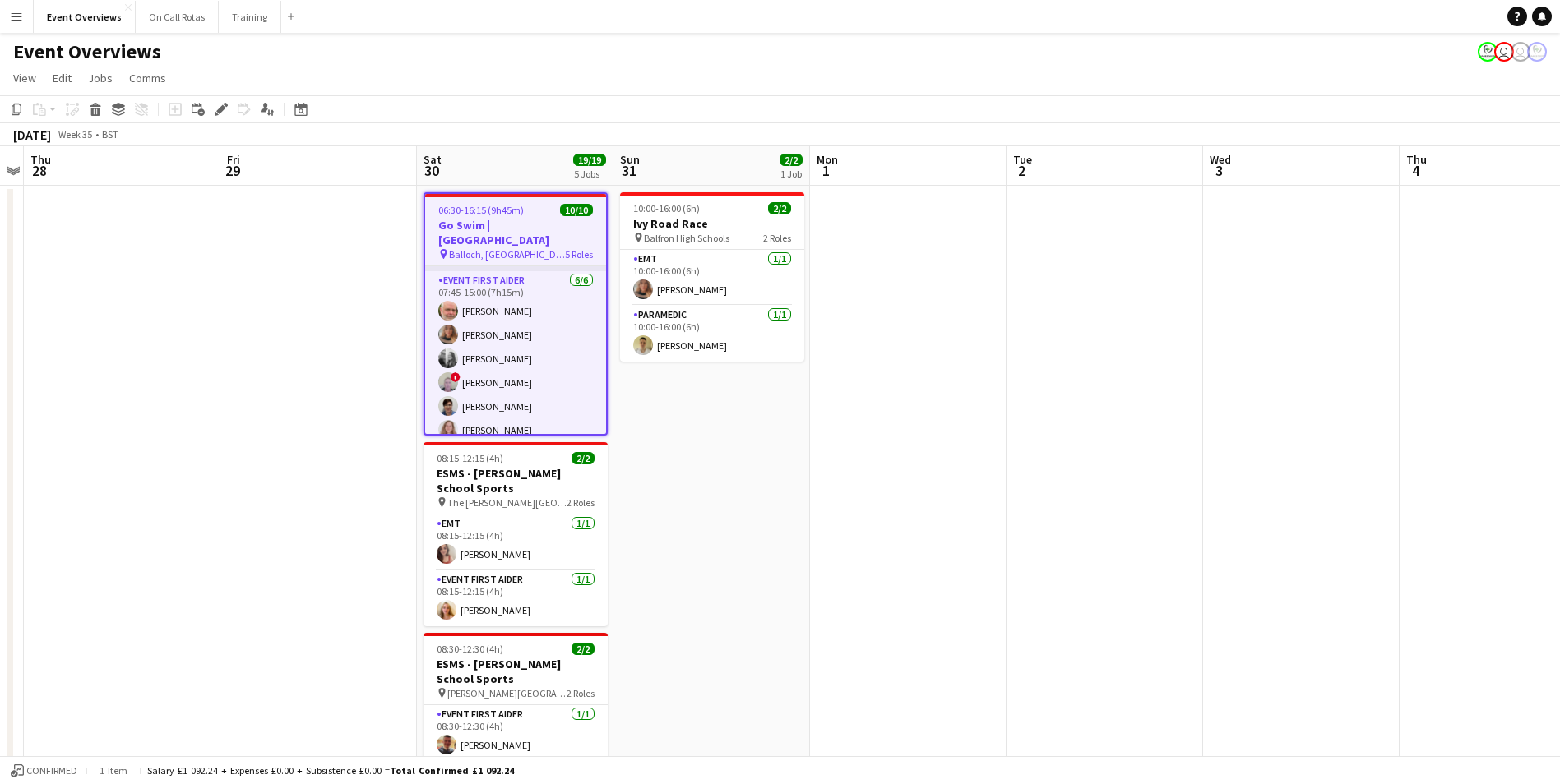
scroll to position [134, 0]
click at [10, 18] on app-icon "Menu" at bounding box center [16, 16] width 13 height 13
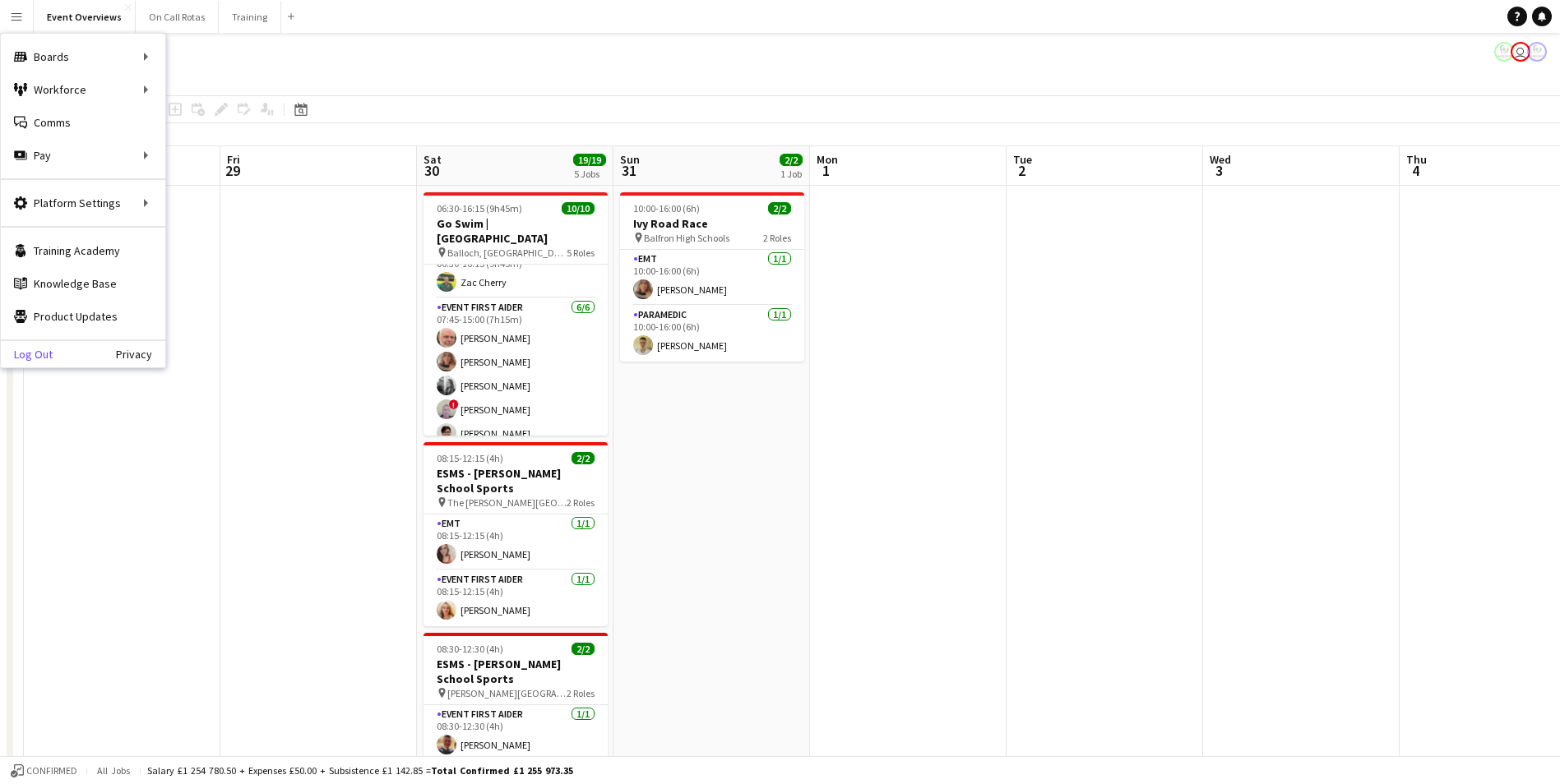
click at [36, 352] on link "Log Out" at bounding box center [27, 354] width 52 height 13
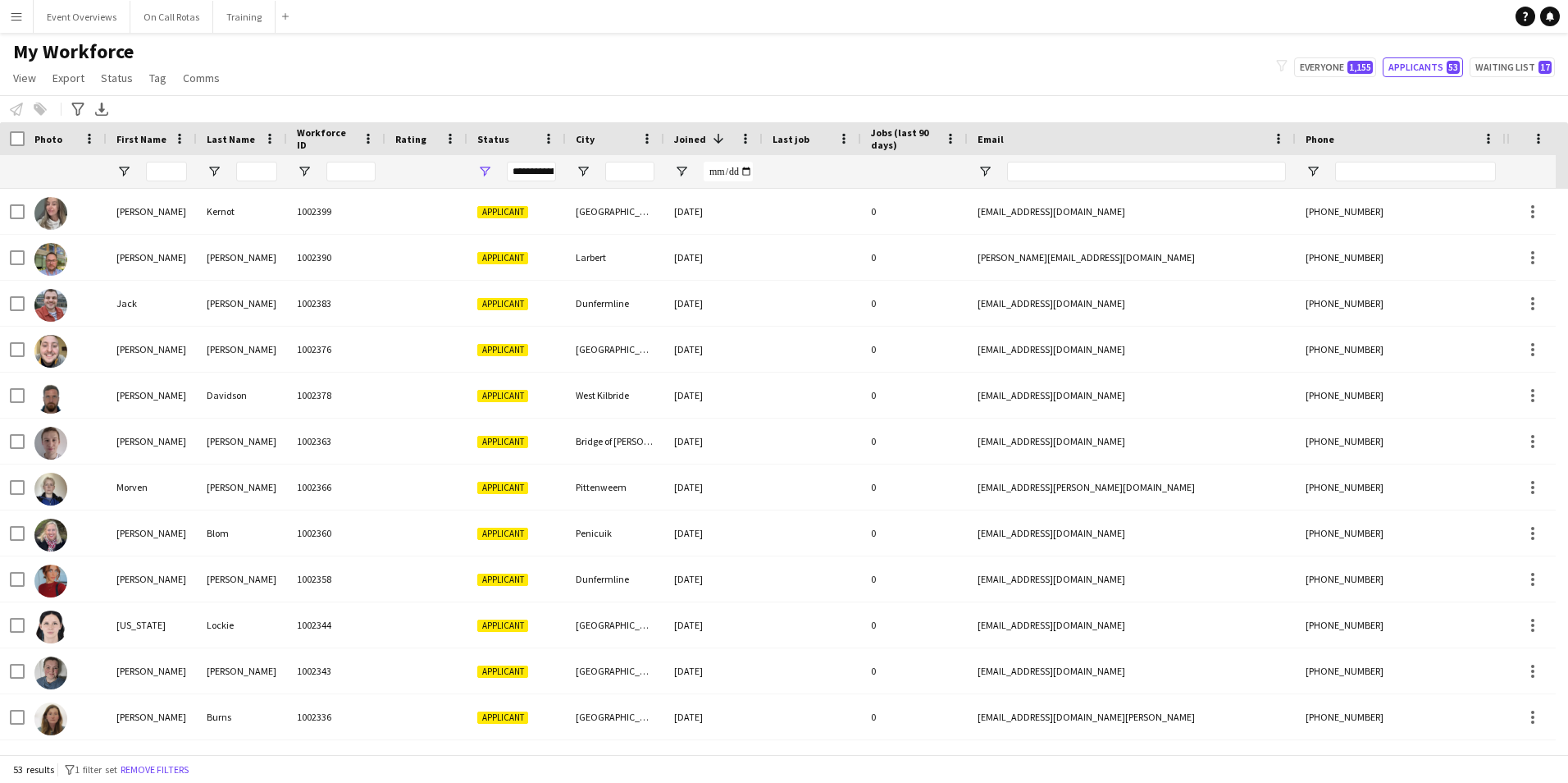
click at [16, 12] on app-icon "Menu" at bounding box center [16, 16] width 13 height 13
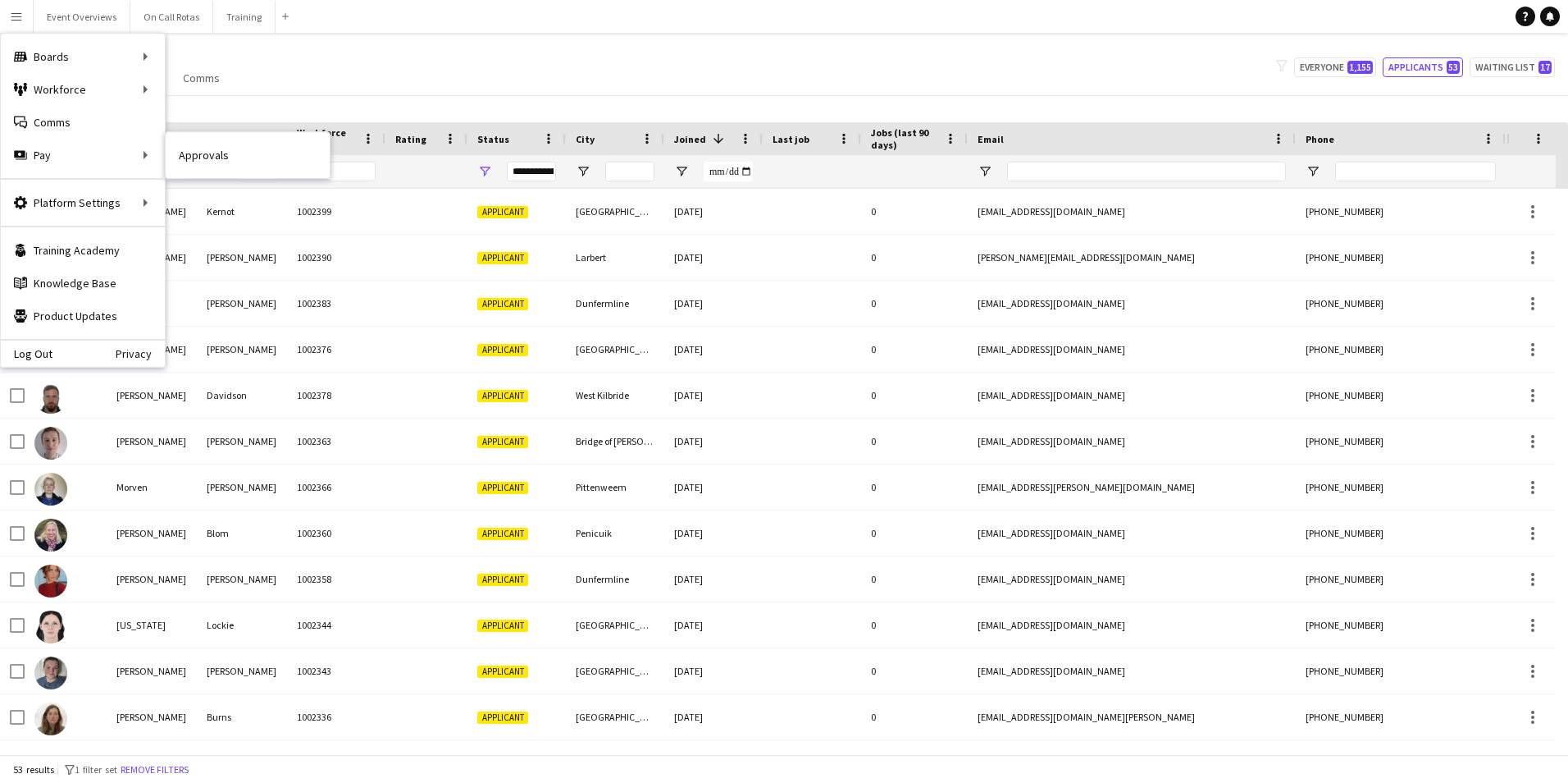
click at [200, 155] on link "Approvals" at bounding box center [247, 155] width 164 height 33
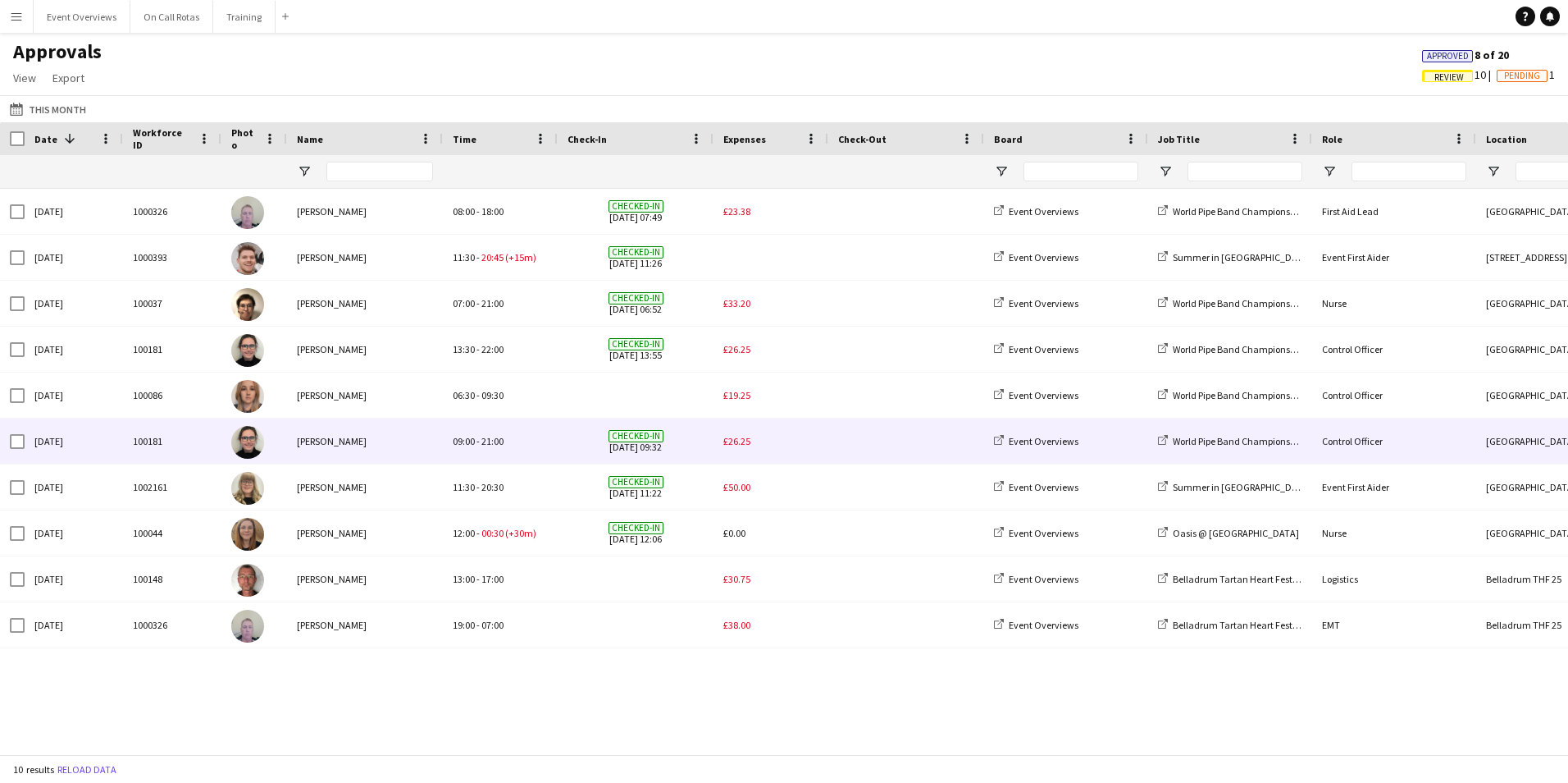
click at [734, 441] on span "£26.25" at bounding box center [737, 441] width 27 height 12
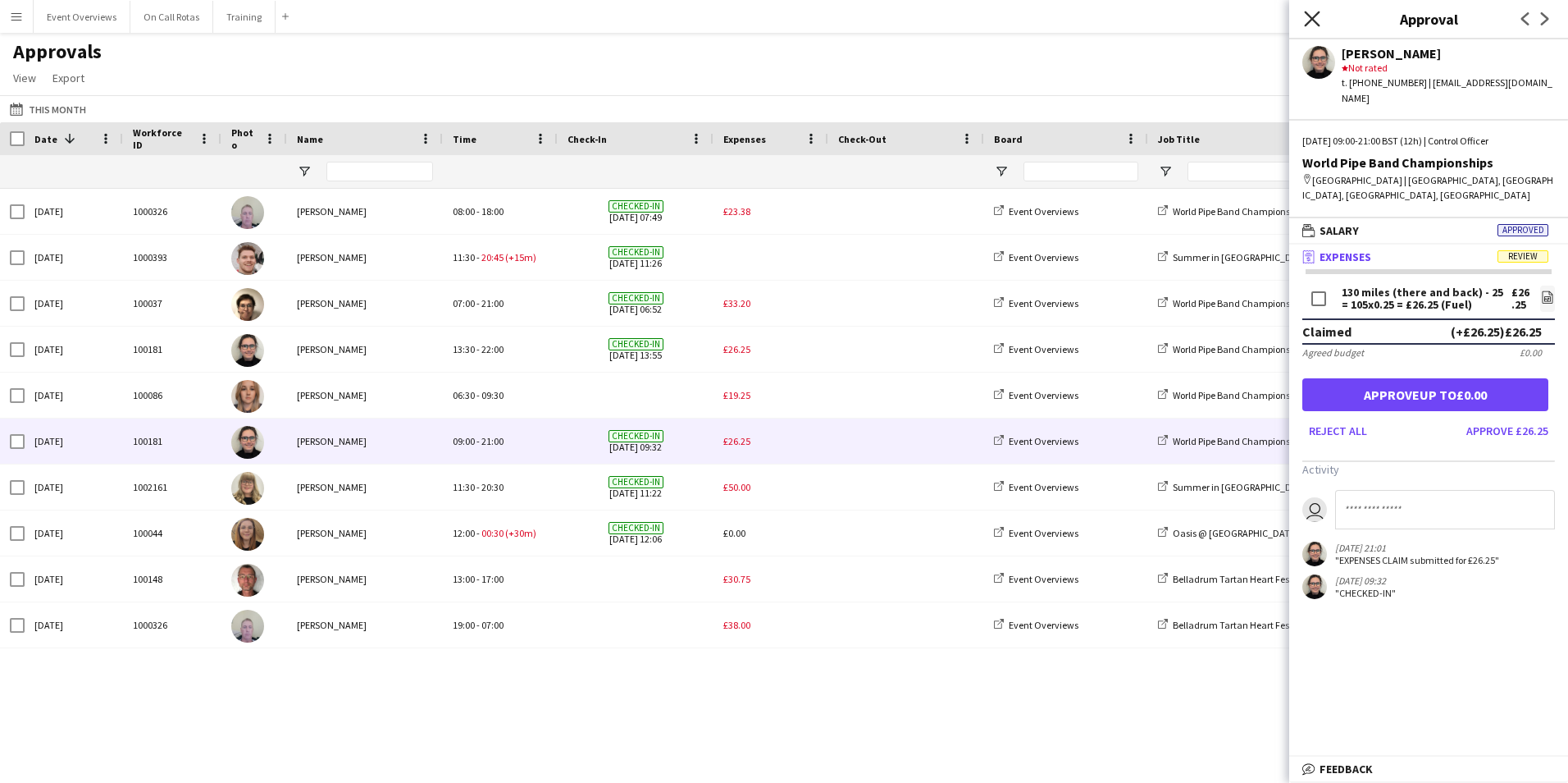
click at [1307, 26] on icon "Close pop-in" at bounding box center [1312, 19] width 16 height 16
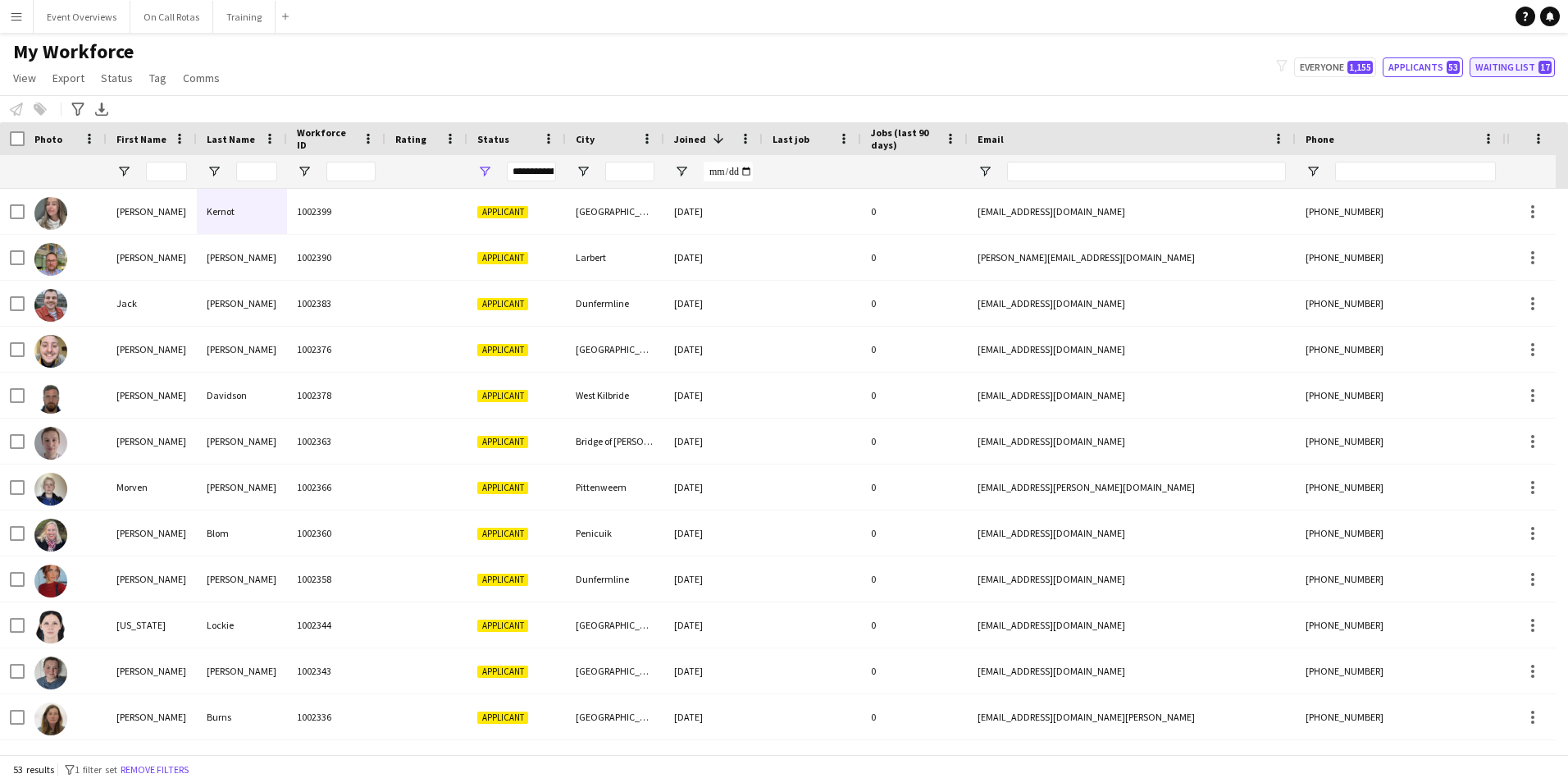
click at [1501, 71] on button "Waiting list 17" at bounding box center [1512, 68] width 86 height 20
type input "**********"
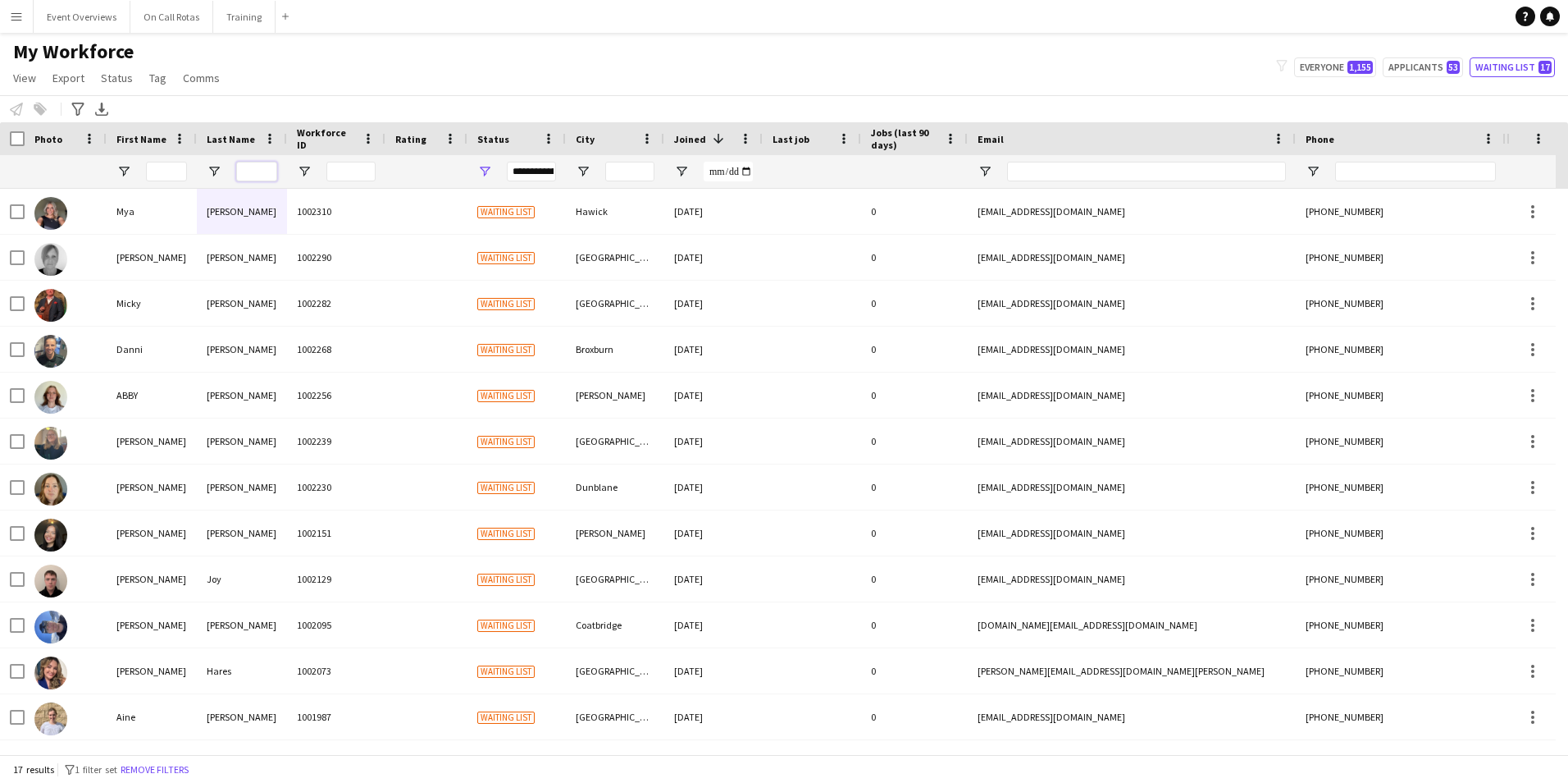
click at [257, 172] on input "Last Name Filter Input" at bounding box center [256, 172] width 41 height 20
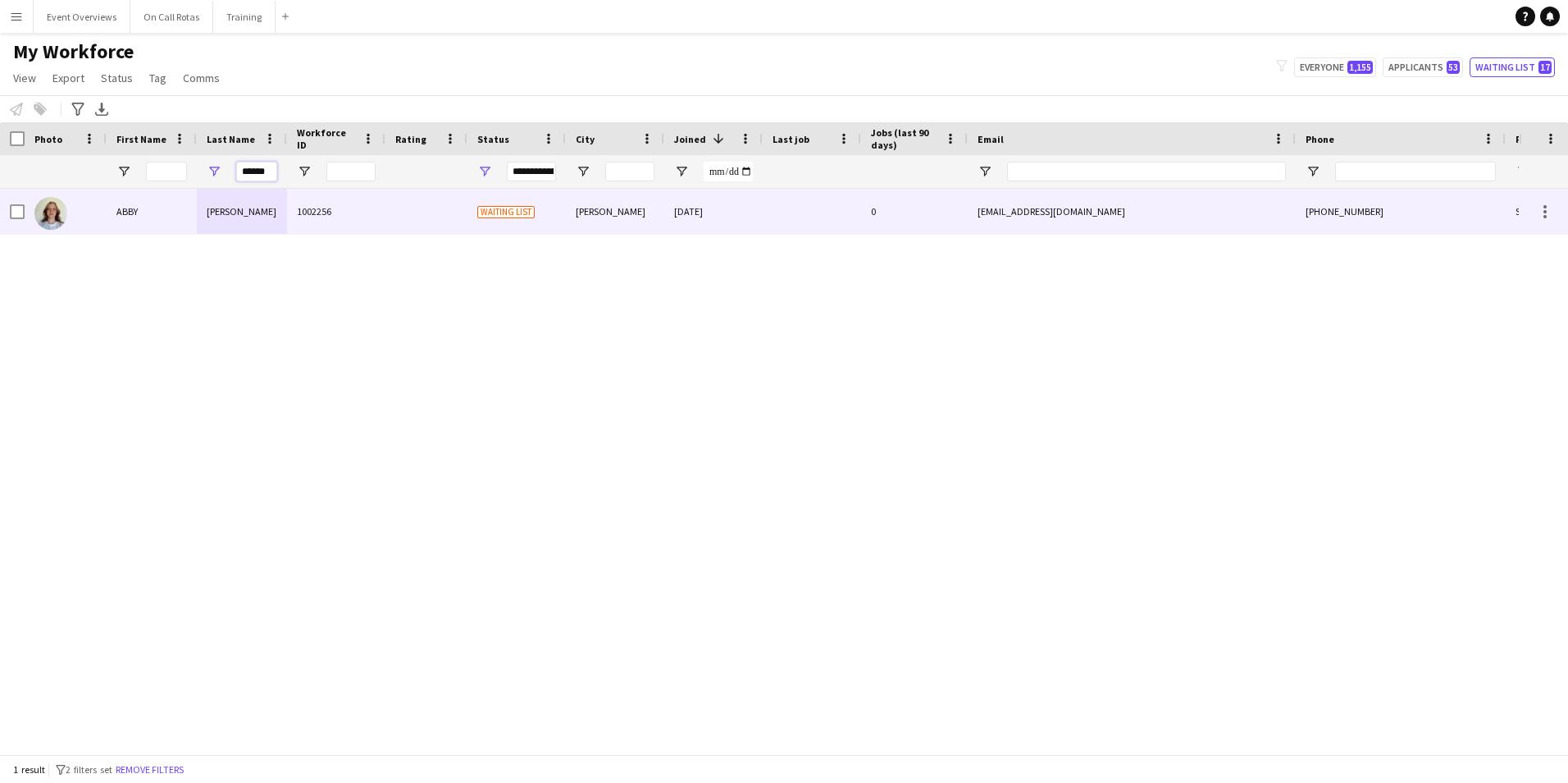
type input "******"
click at [401, 221] on div at bounding box center [427, 210] width 82 height 45
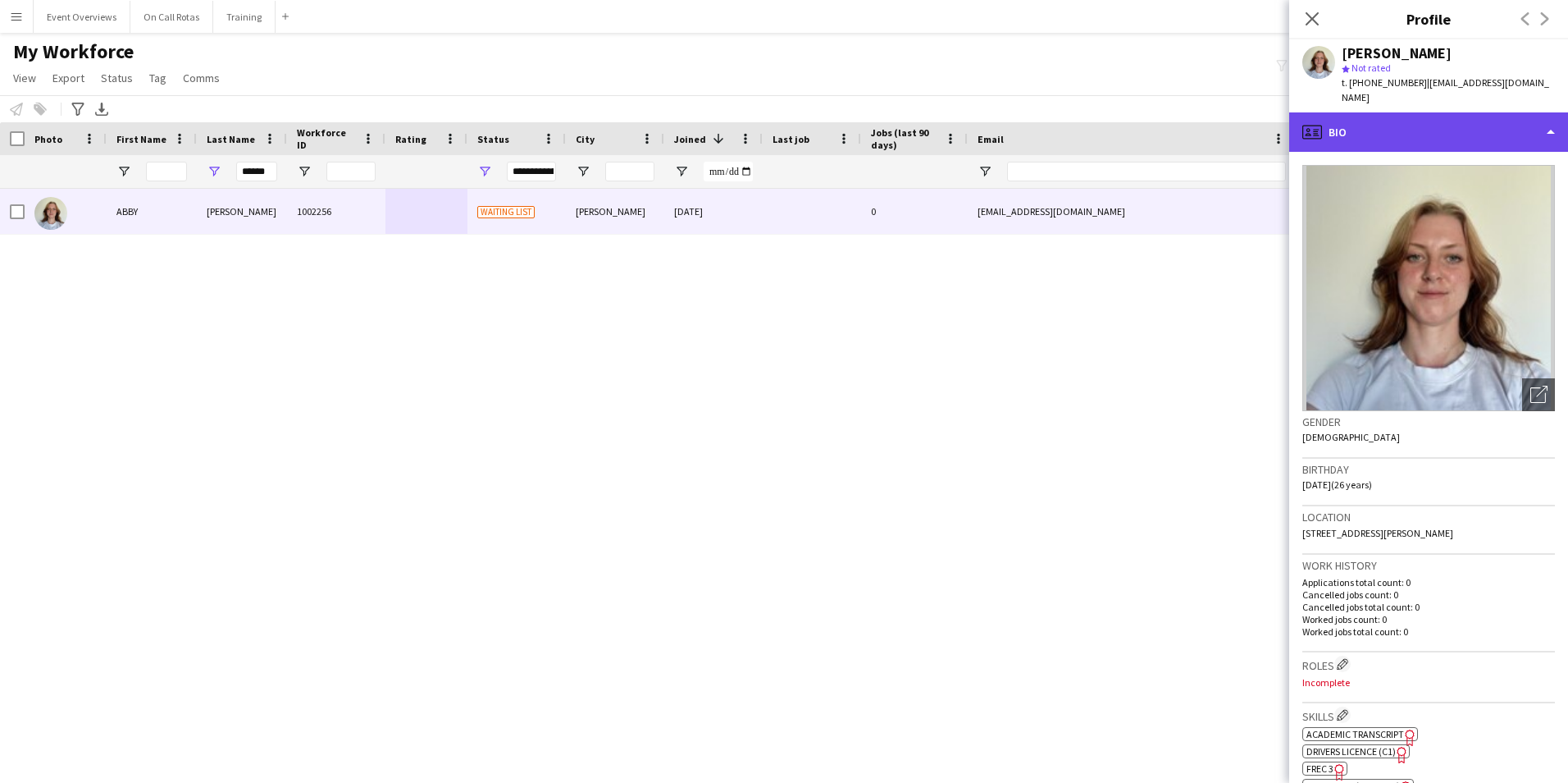
click at [1369, 123] on div "profile Bio" at bounding box center [1428, 132] width 279 height 39
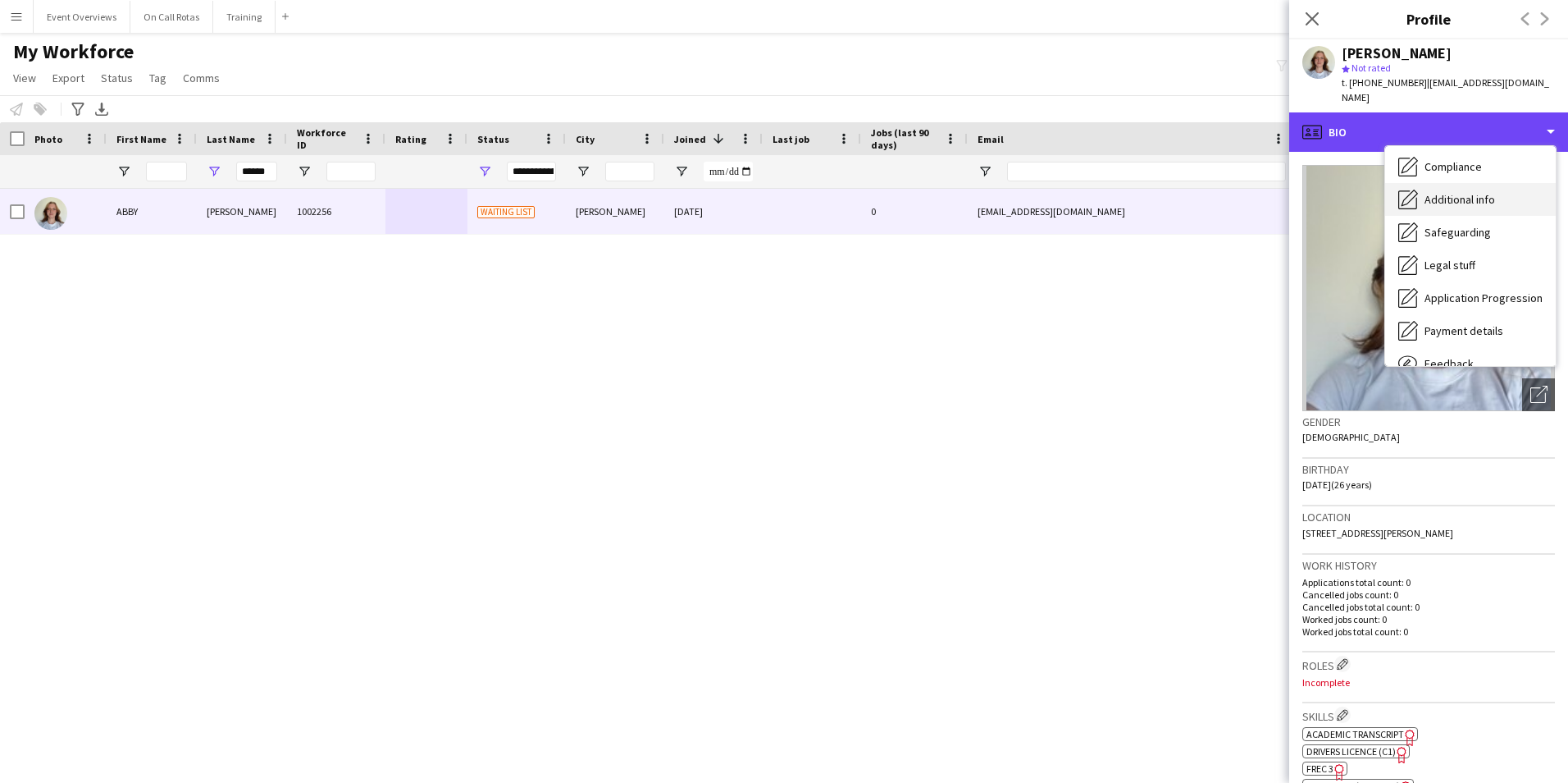
scroll to position [203, 0]
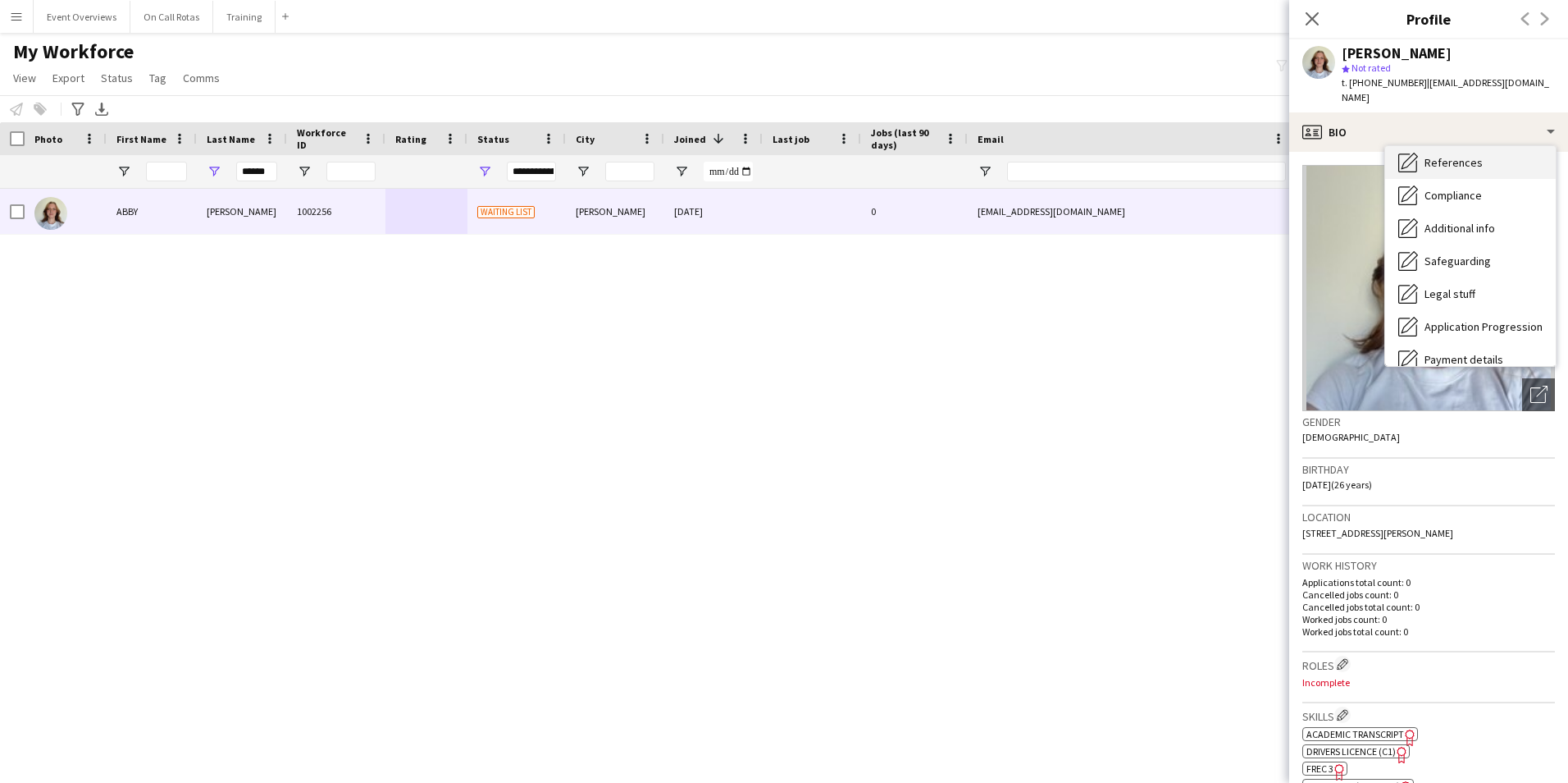
click at [1437, 156] on div "References References" at bounding box center [1470, 162] width 170 height 33
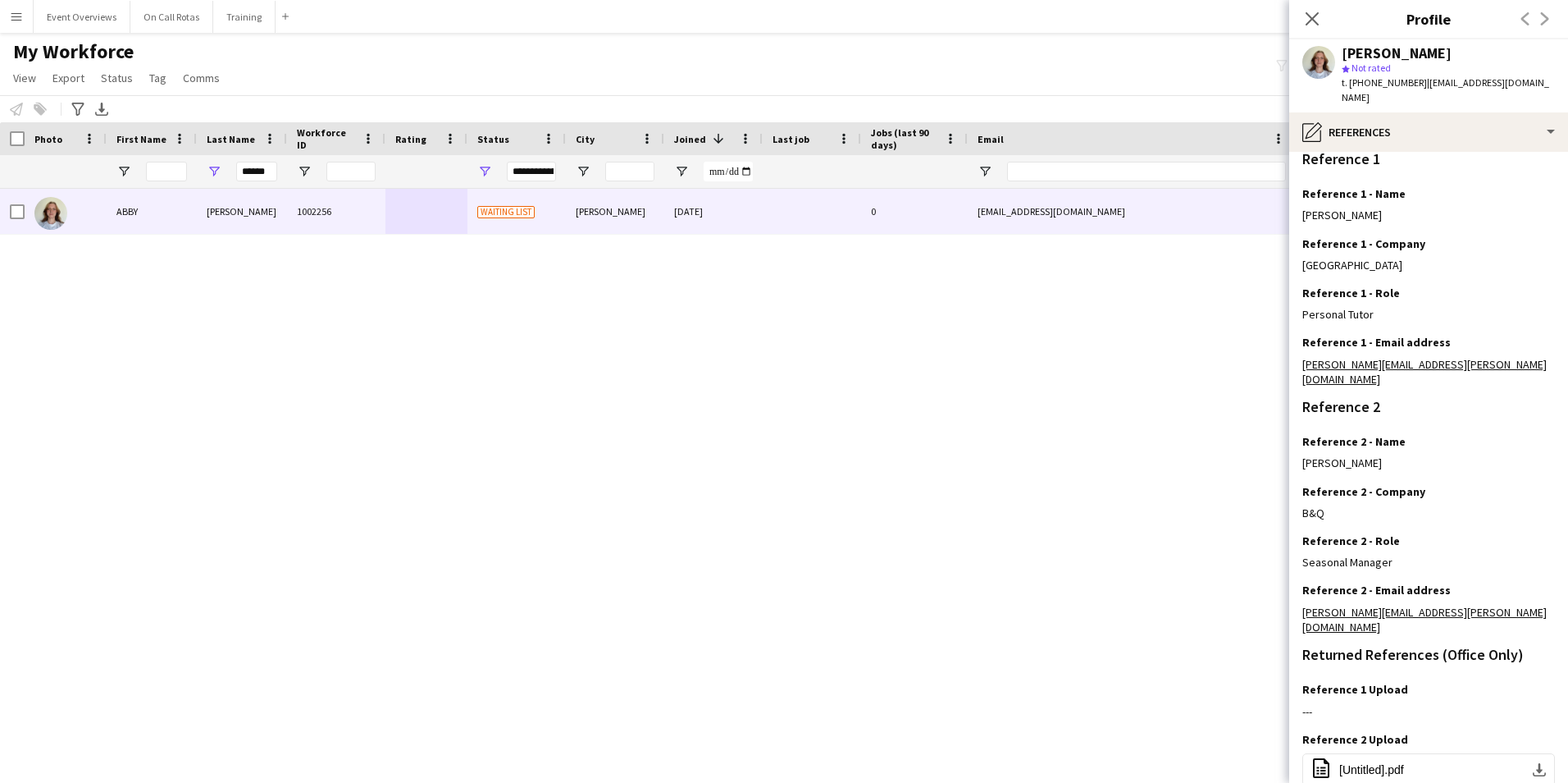
scroll to position [220, 0]
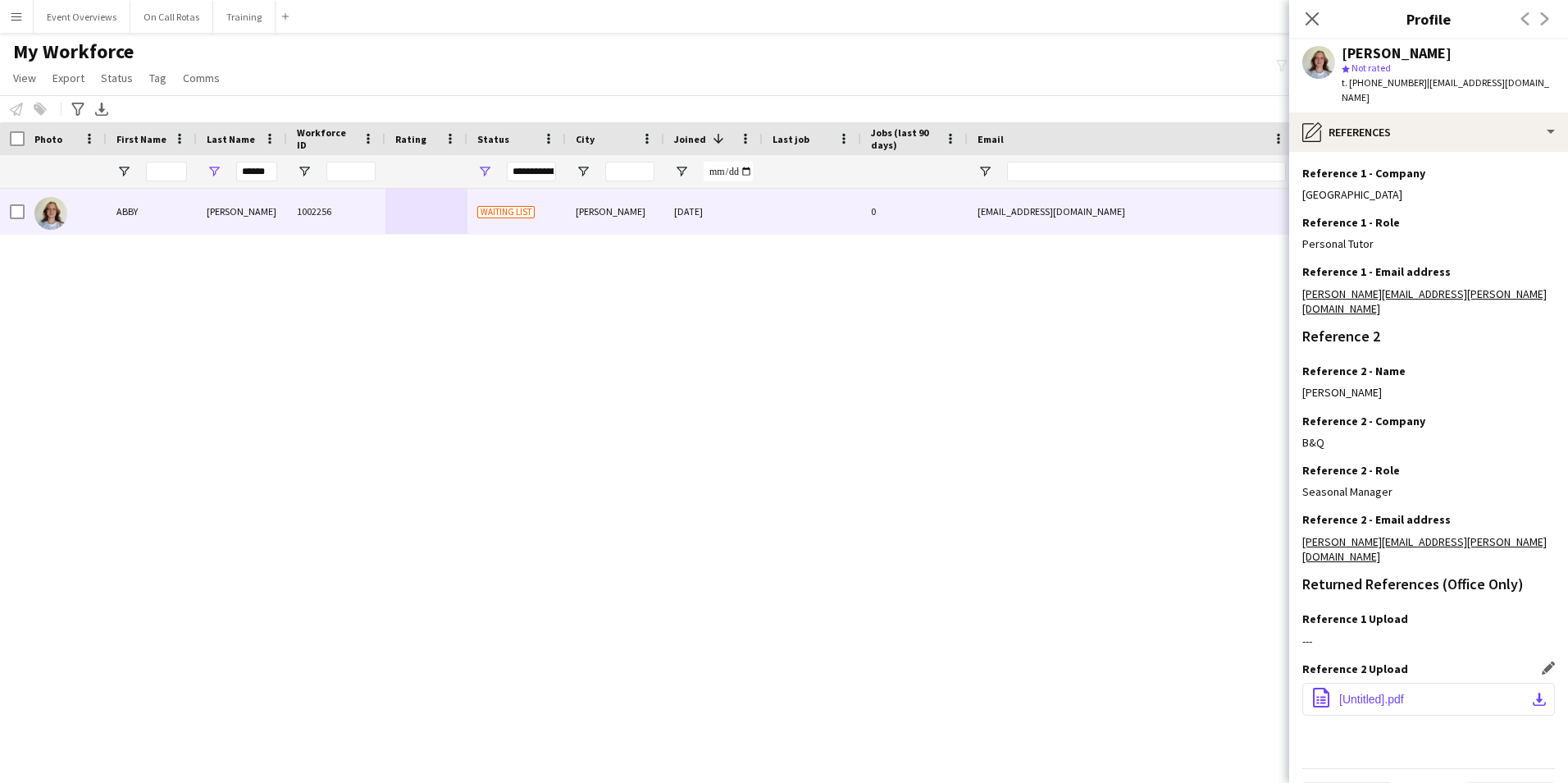
click at [1378, 692] on span "[Untitled].pdf" at bounding box center [1372, 698] width 65 height 13
click at [1542, 611] on app-icon "Edit this field" at bounding box center [1548, 617] width 13 height 13
click at [1468, 633] on button "Upload new file" at bounding box center [1503, 646] width 103 height 26
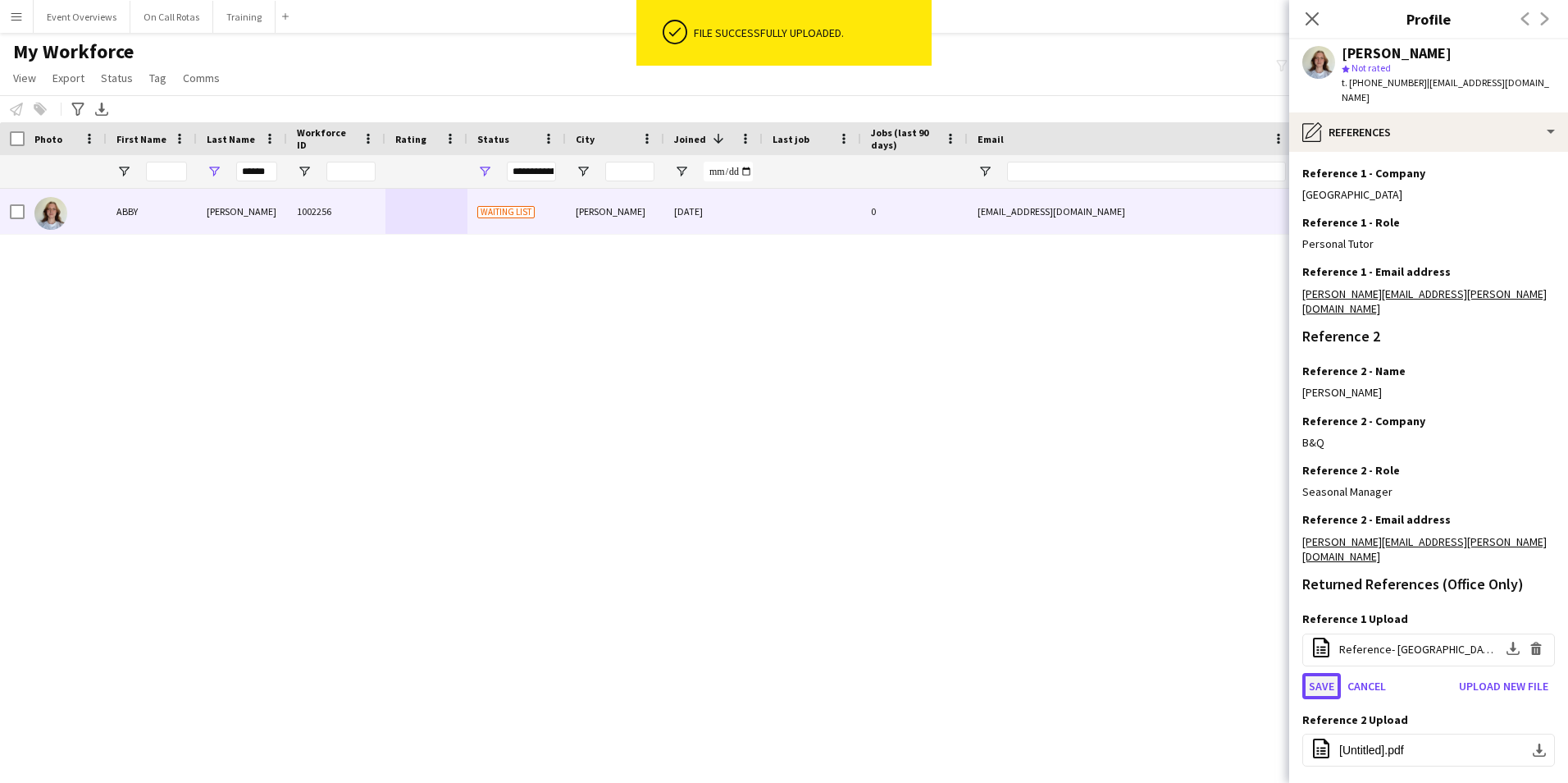
click at [1317, 673] on button "Save" at bounding box center [1322, 686] width 39 height 26
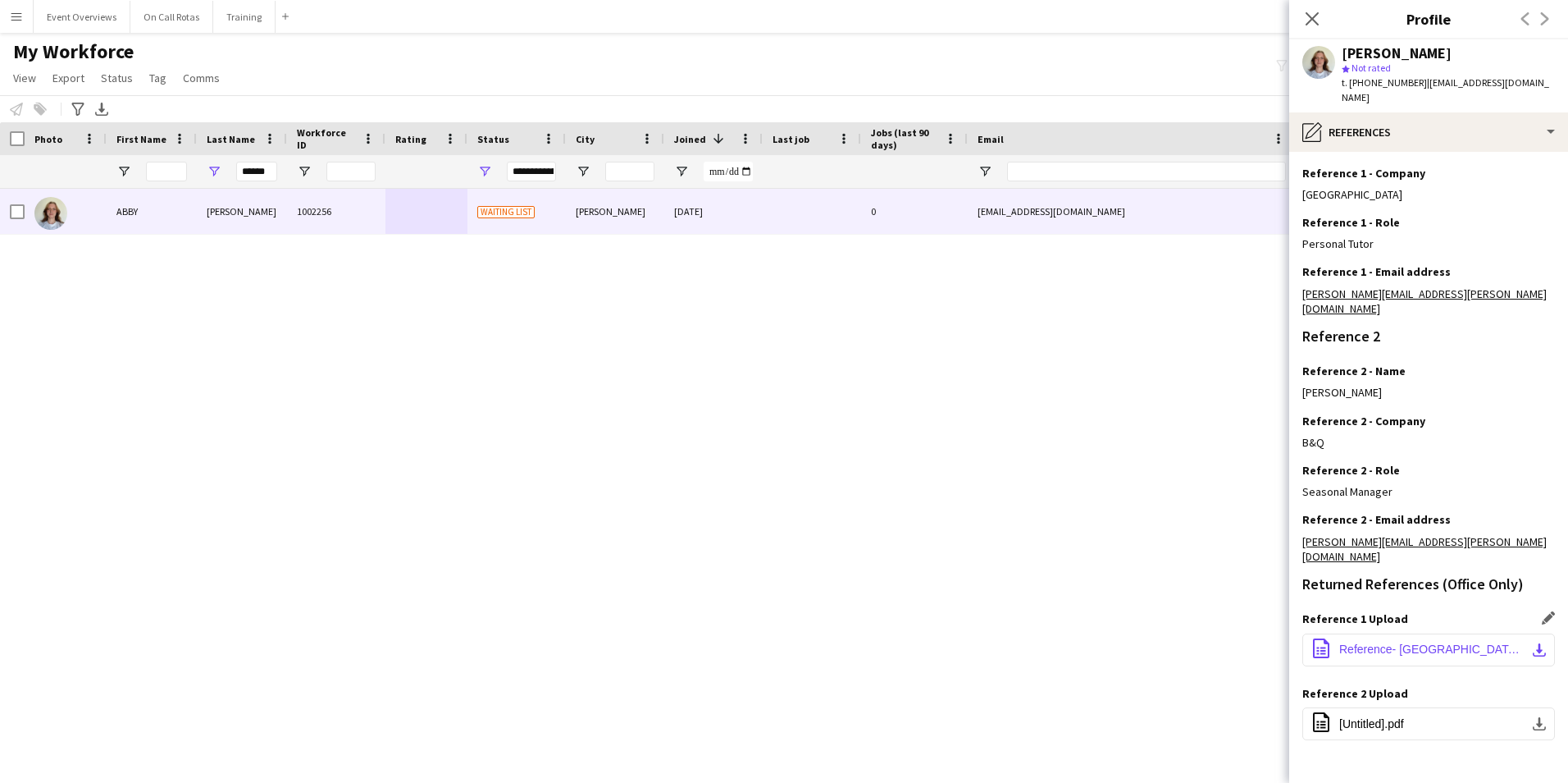
click at [1359, 633] on button "office-file-sheet Reference- University of Stirling.pdf download-bottom" at bounding box center [1428, 649] width 252 height 33
click at [1305, 18] on icon "Close pop-in" at bounding box center [1312, 19] width 16 height 16
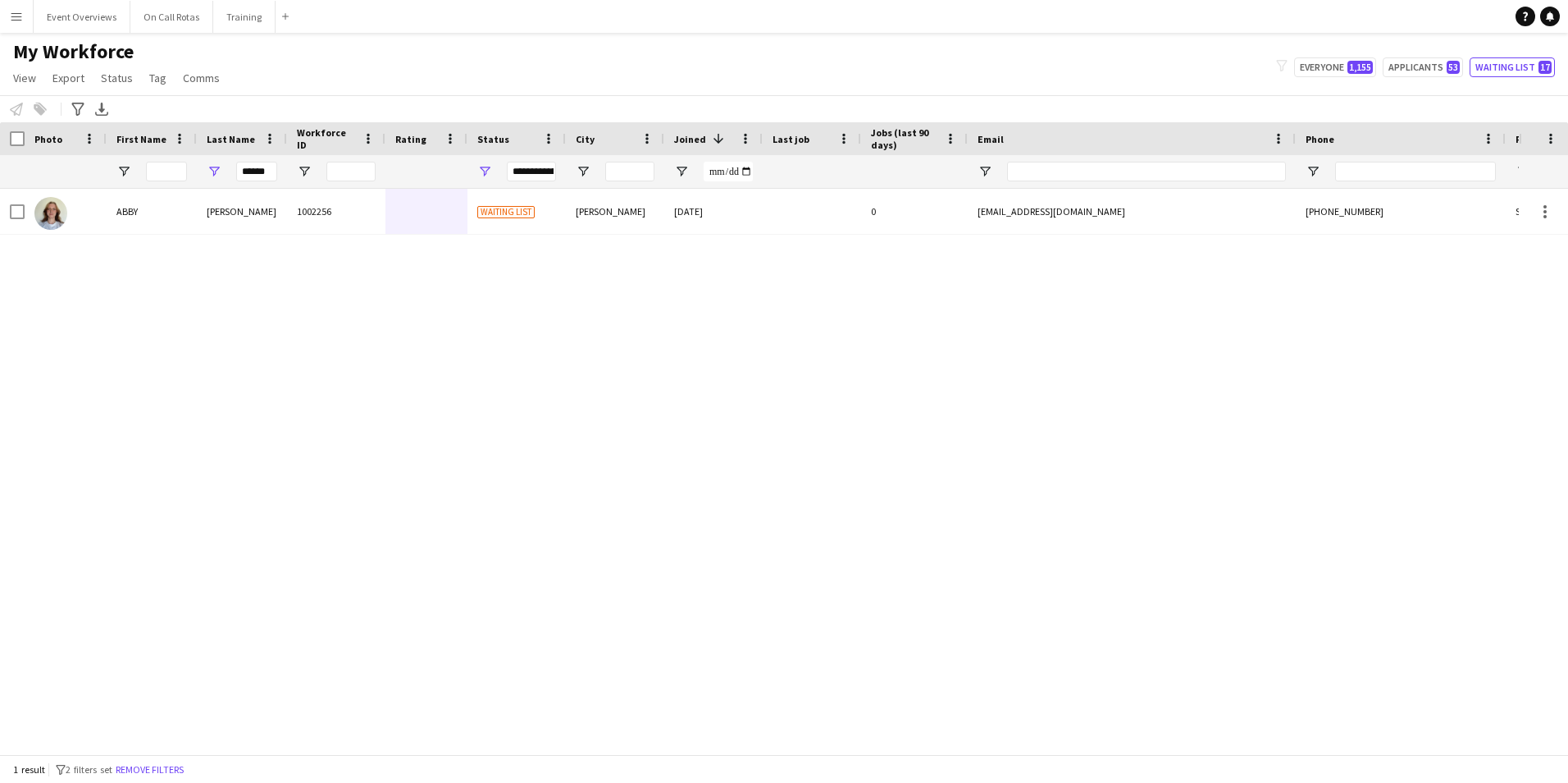
click at [15, 21] on app-icon "Menu" at bounding box center [16, 16] width 13 height 13
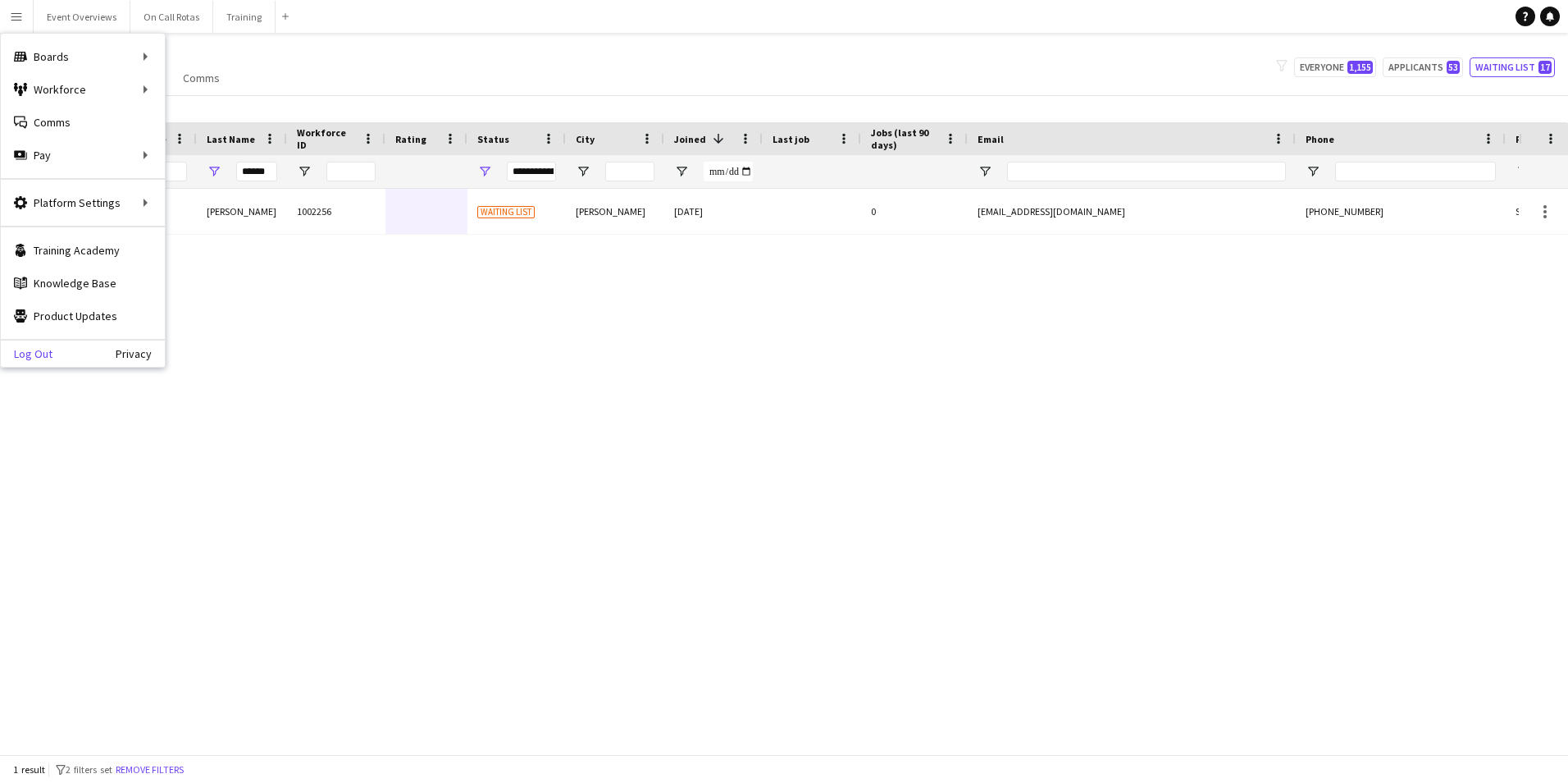
click at [39, 353] on link "Log Out" at bounding box center [27, 353] width 52 height 13
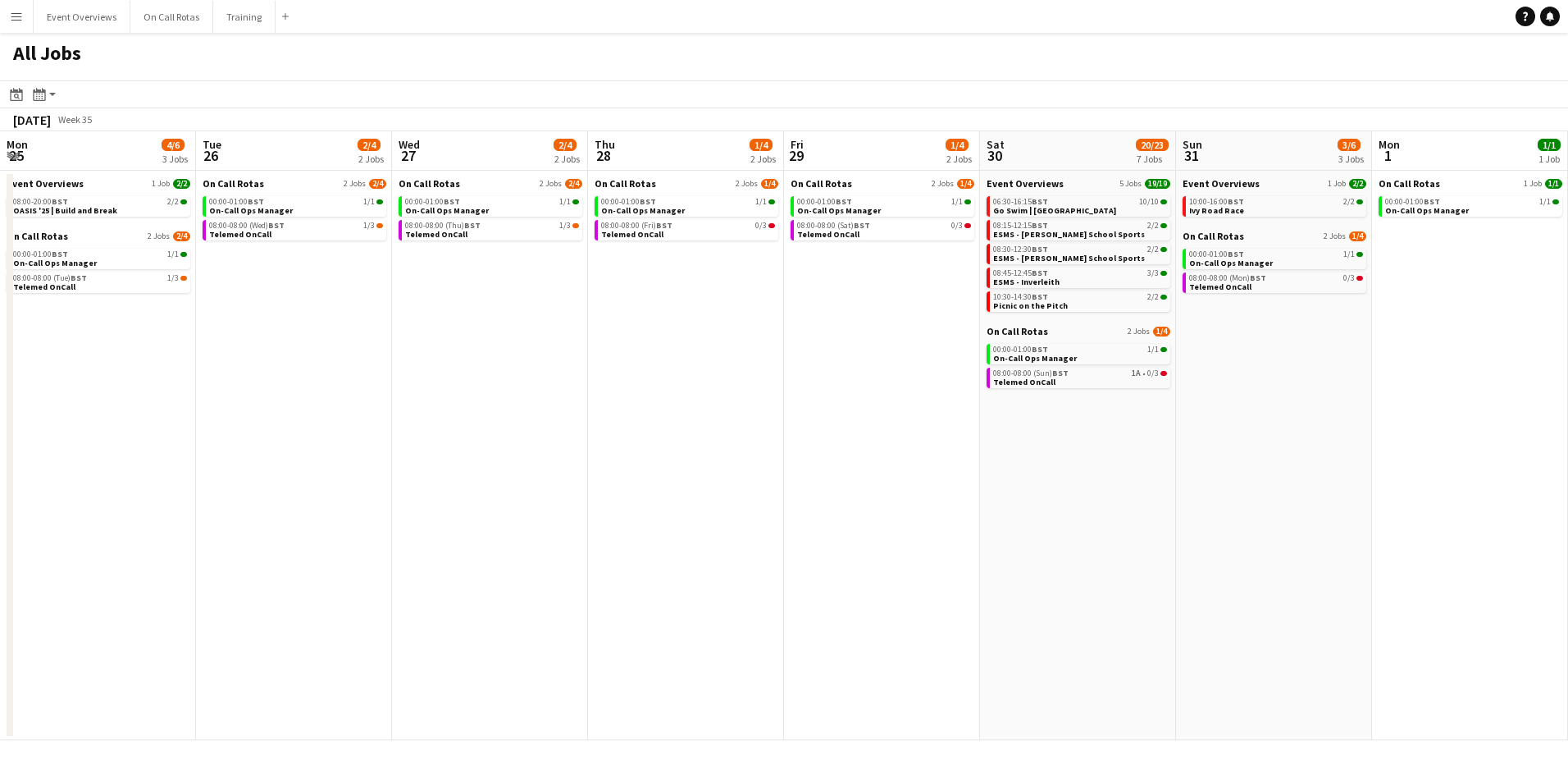
click at [21, 21] on app-icon "Menu" at bounding box center [16, 16] width 13 height 13
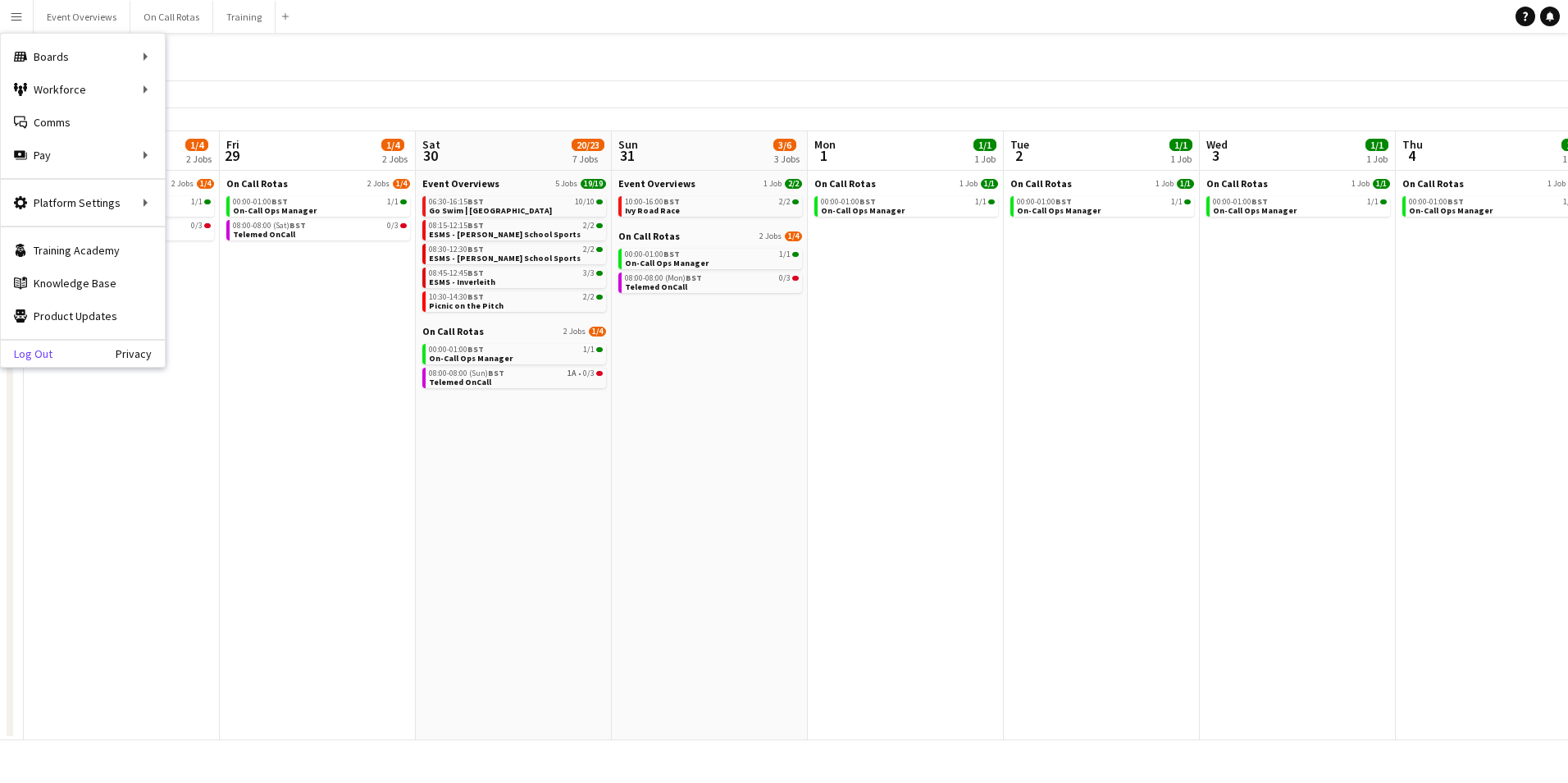
click at [12, 354] on link "Log Out" at bounding box center [27, 353] width 52 height 13
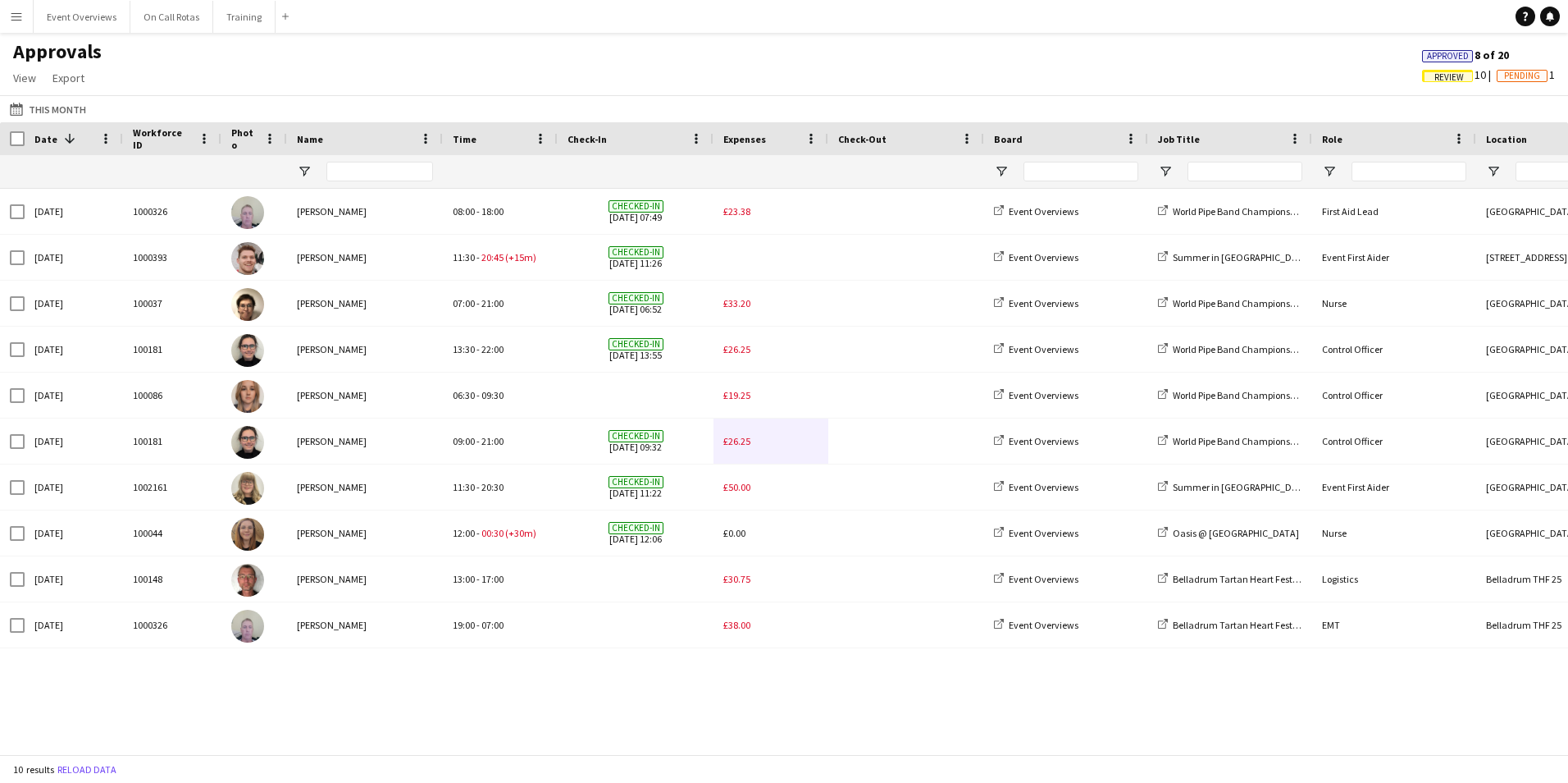
click at [13, 12] on app-icon "Menu" at bounding box center [16, 16] width 13 height 13
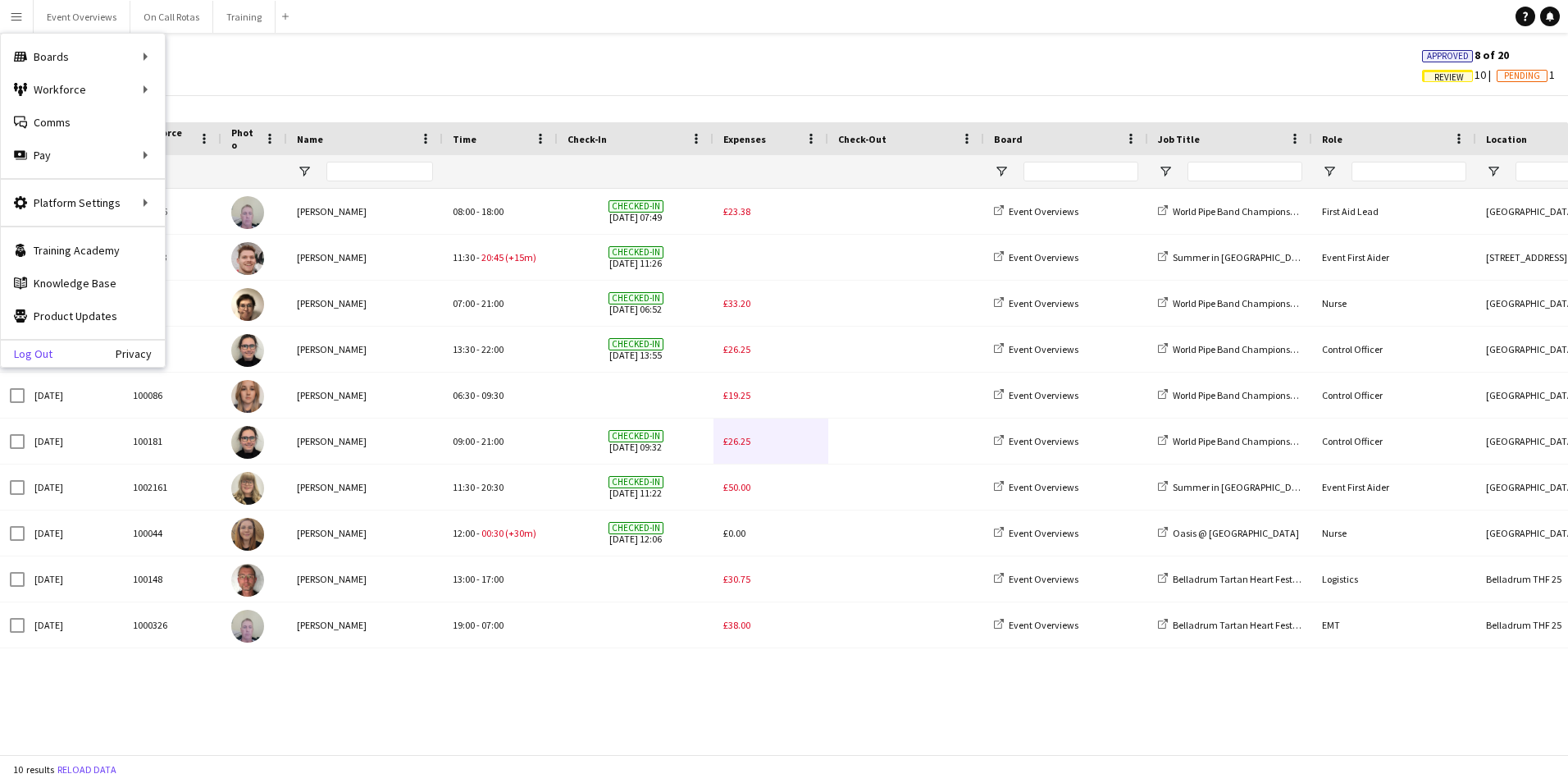
click at [35, 356] on link "Log Out" at bounding box center [27, 353] width 52 height 13
